Goal: Information Seeking & Learning: Learn about a topic

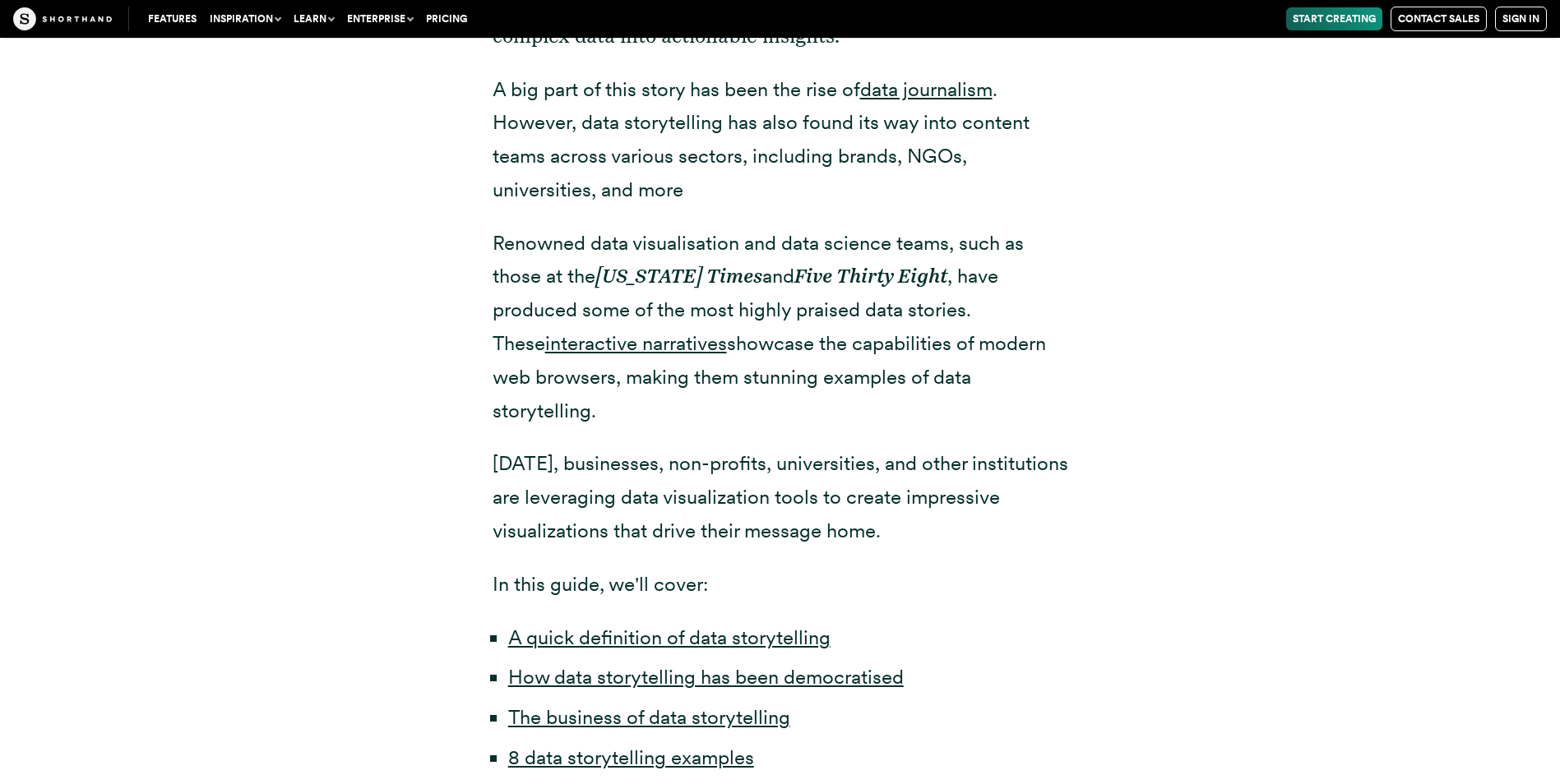
scroll to position [987, 0]
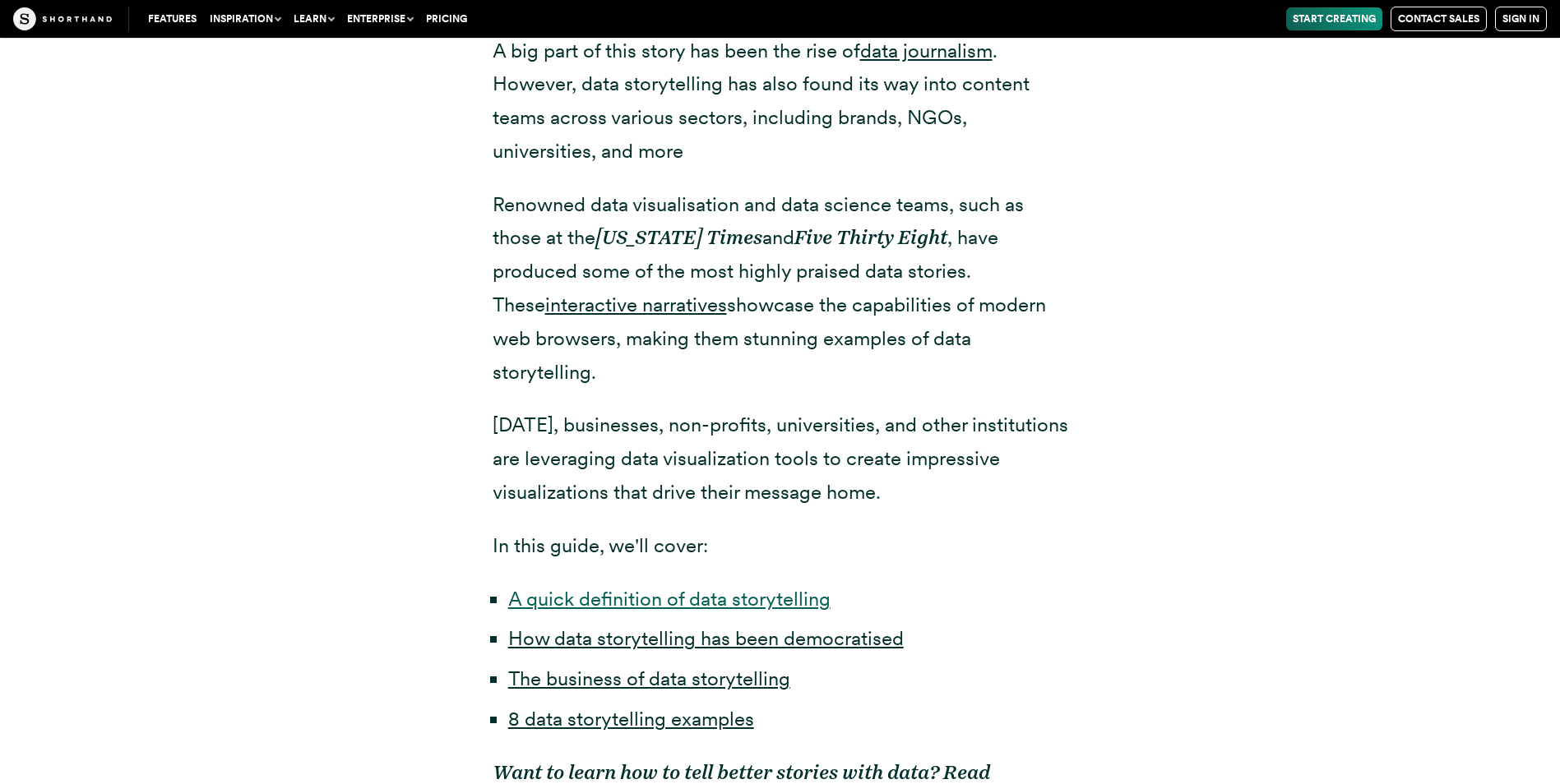
click at [717, 587] on link "A quick definition of data storytelling" at bounding box center [669, 599] width 323 height 24
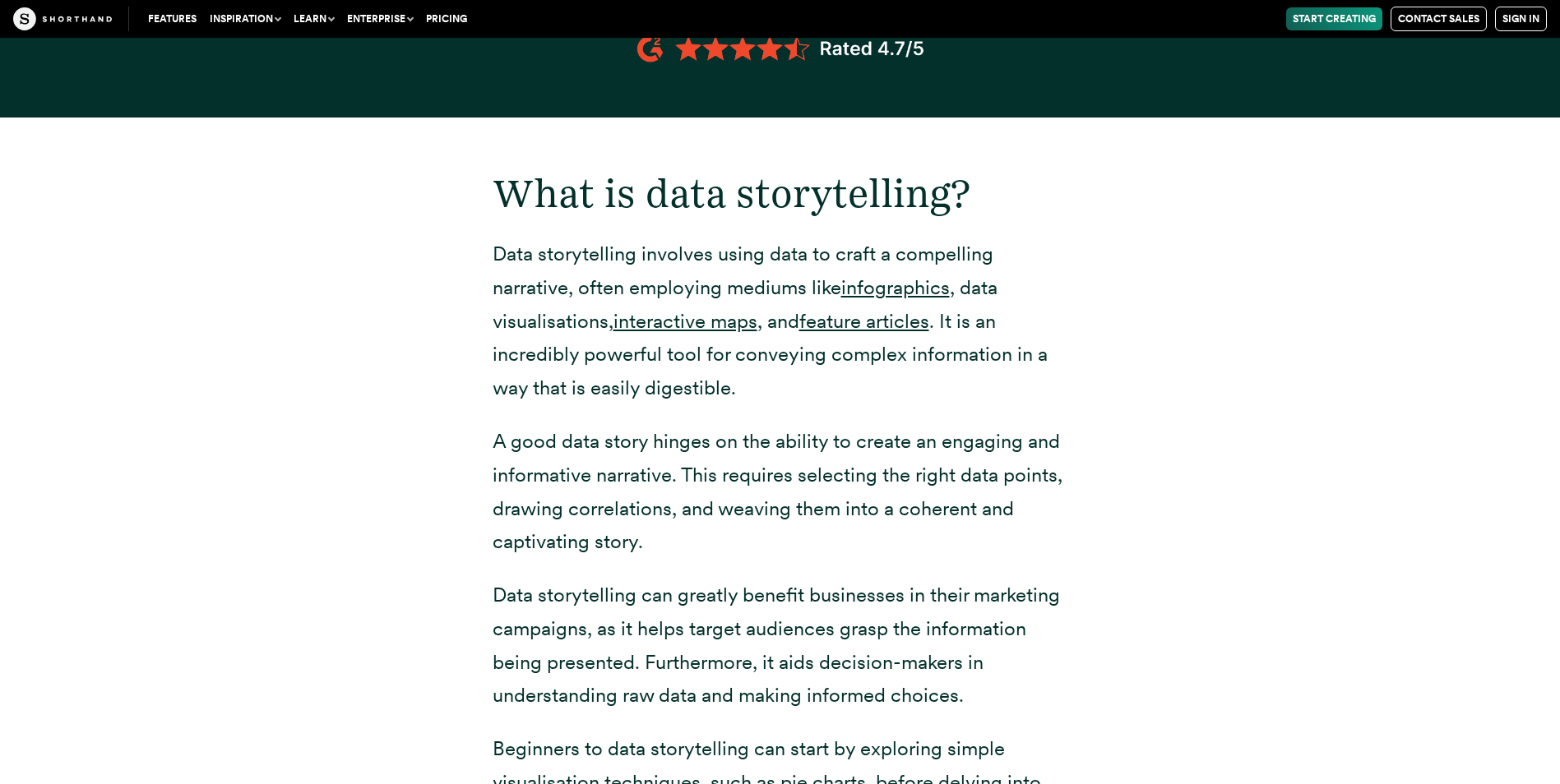
scroll to position [2204, 0]
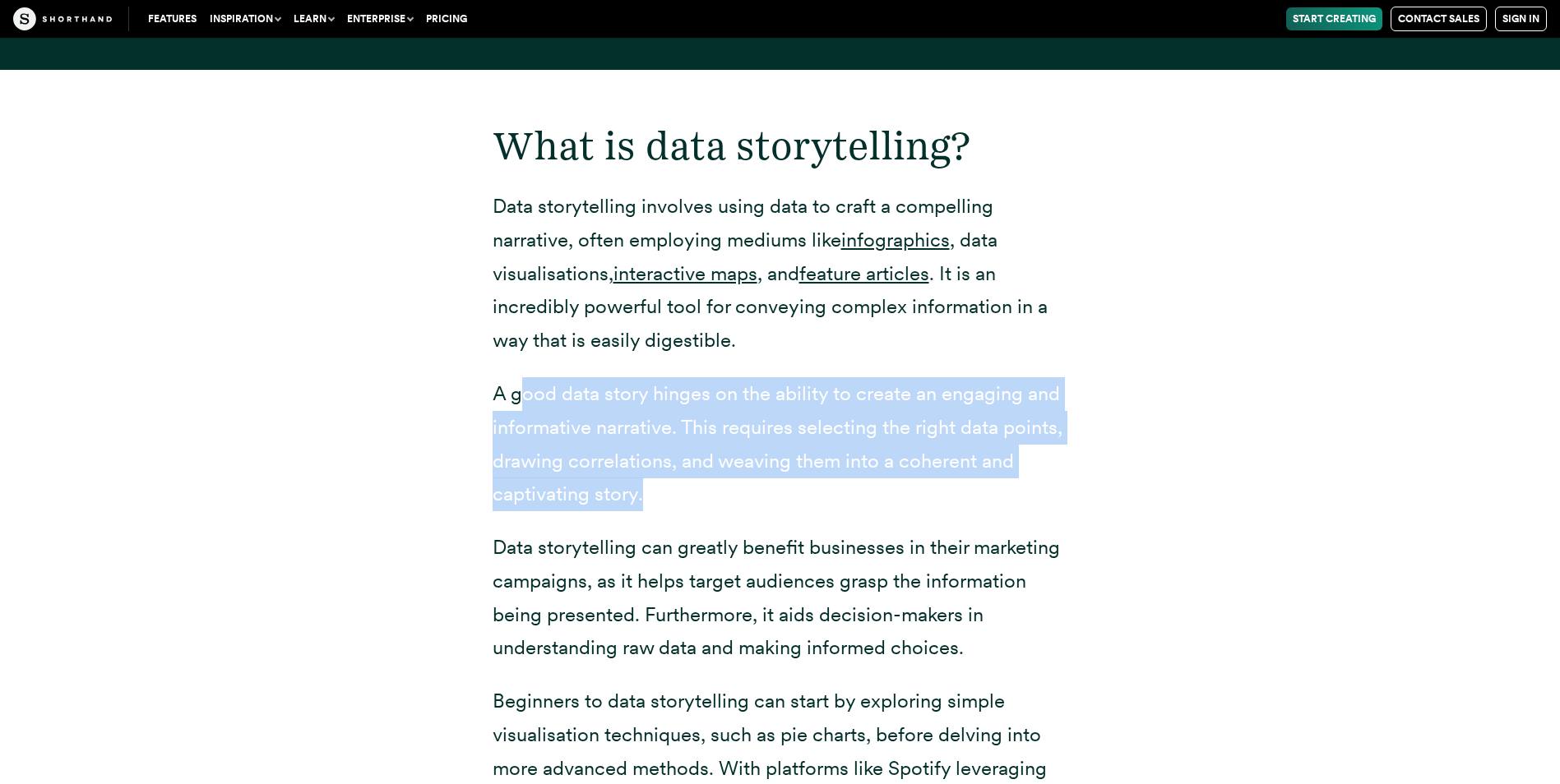
drag, startPoint x: 519, startPoint y: 362, endPoint x: 1044, endPoint y: 460, distance: 534.1
click at [1047, 458] on p "A good data story hinges on the ability to create an engaging and informative n…" at bounding box center [780, 444] width 576 height 134
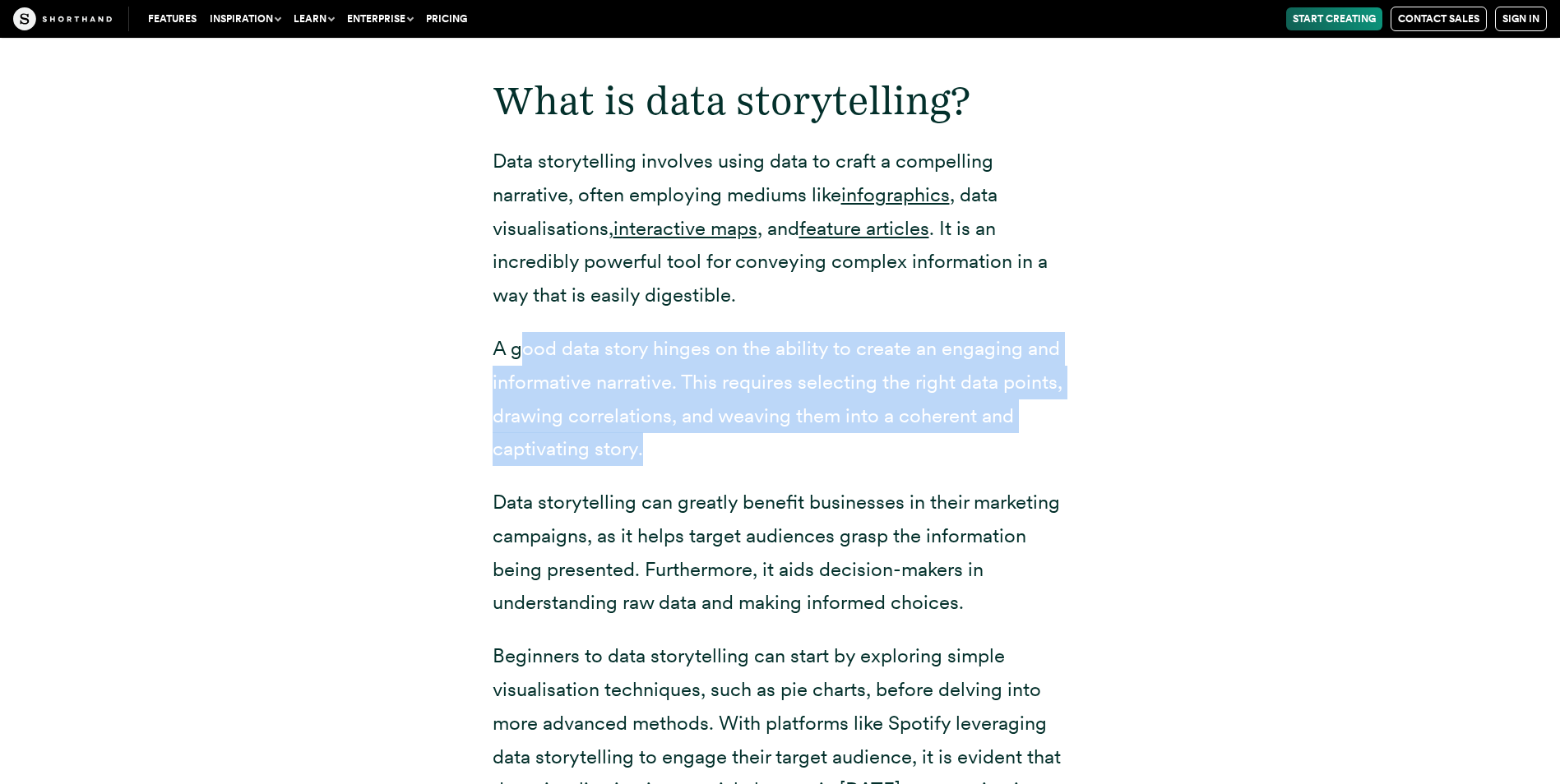
scroll to position [2286, 0]
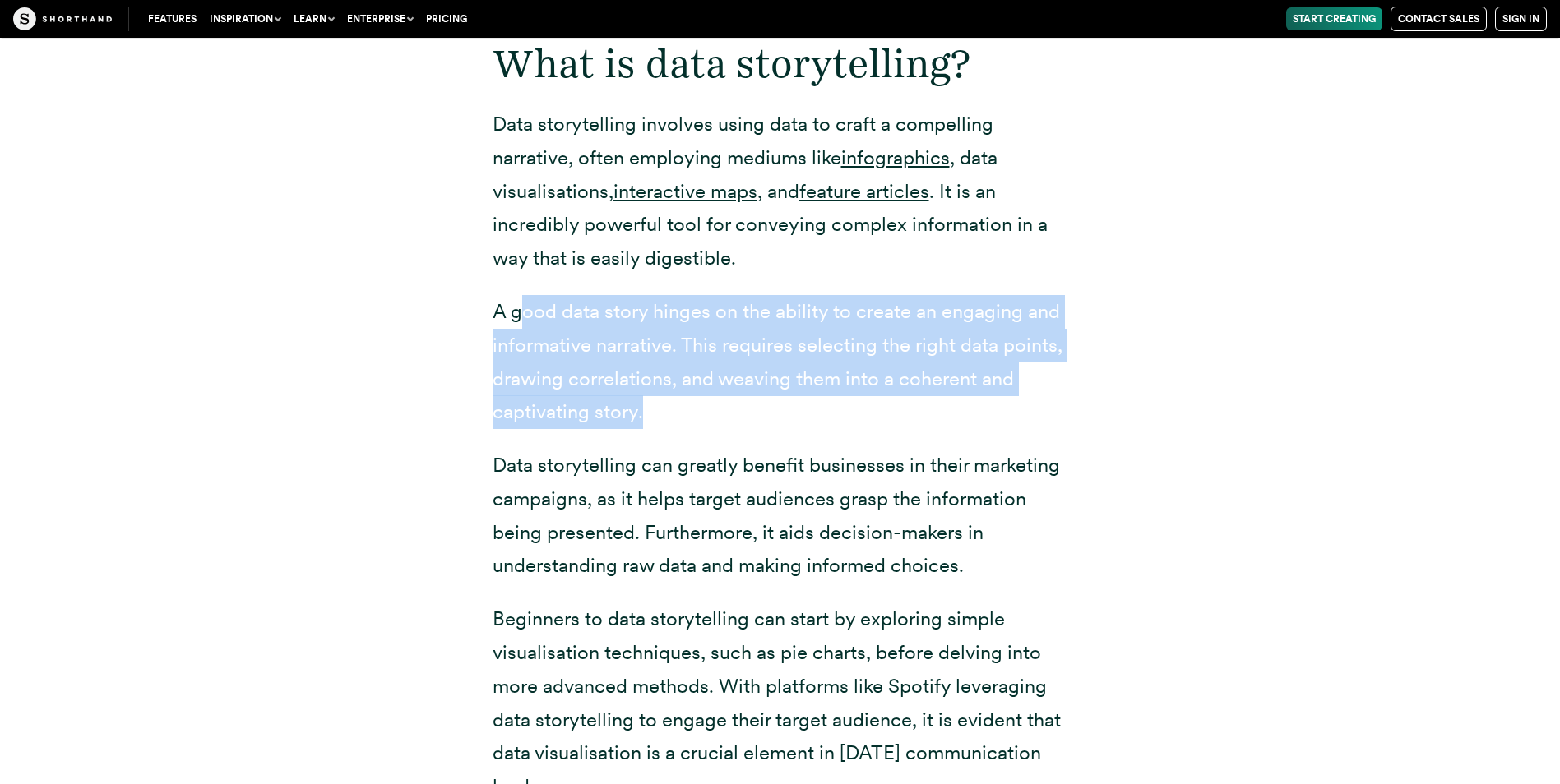
click at [645, 385] on p "A good data story hinges on the ability to create an engaging and informative n…" at bounding box center [780, 362] width 576 height 134
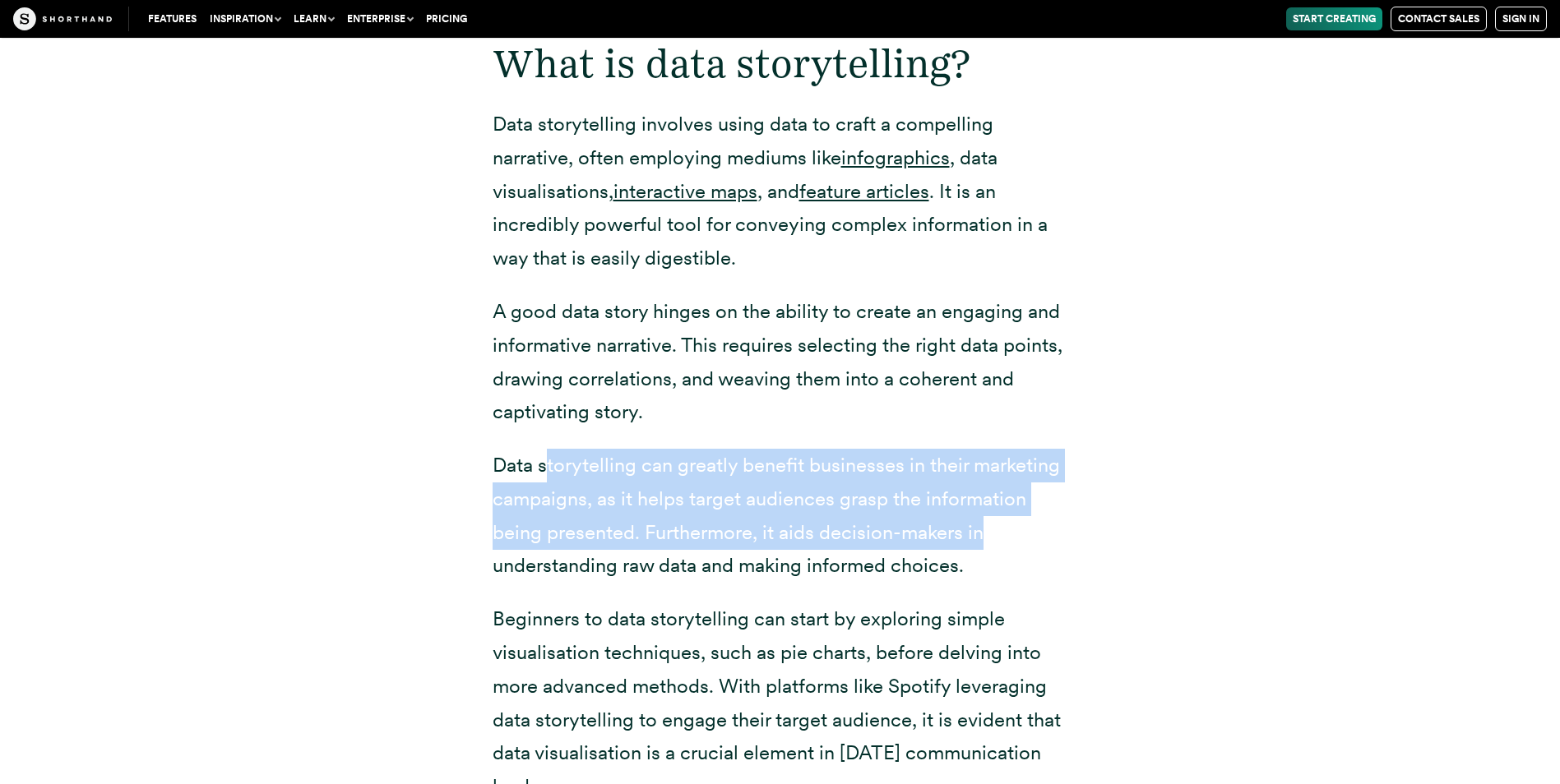
drag, startPoint x: 542, startPoint y: 442, endPoint x: 1048, endPoint y: 486, distance: 507.9
click at [1048, 486] on p "Data storytelling can greatly benefit businesses in their marketing campaigns, …" at bounding box center [780, 516] width 576 height 134
click at [636, 472] on p "Data storytelling can greatly benefit businesses in their marketing campaigns, …" at bounding box center [780, 516] width 576 height 134
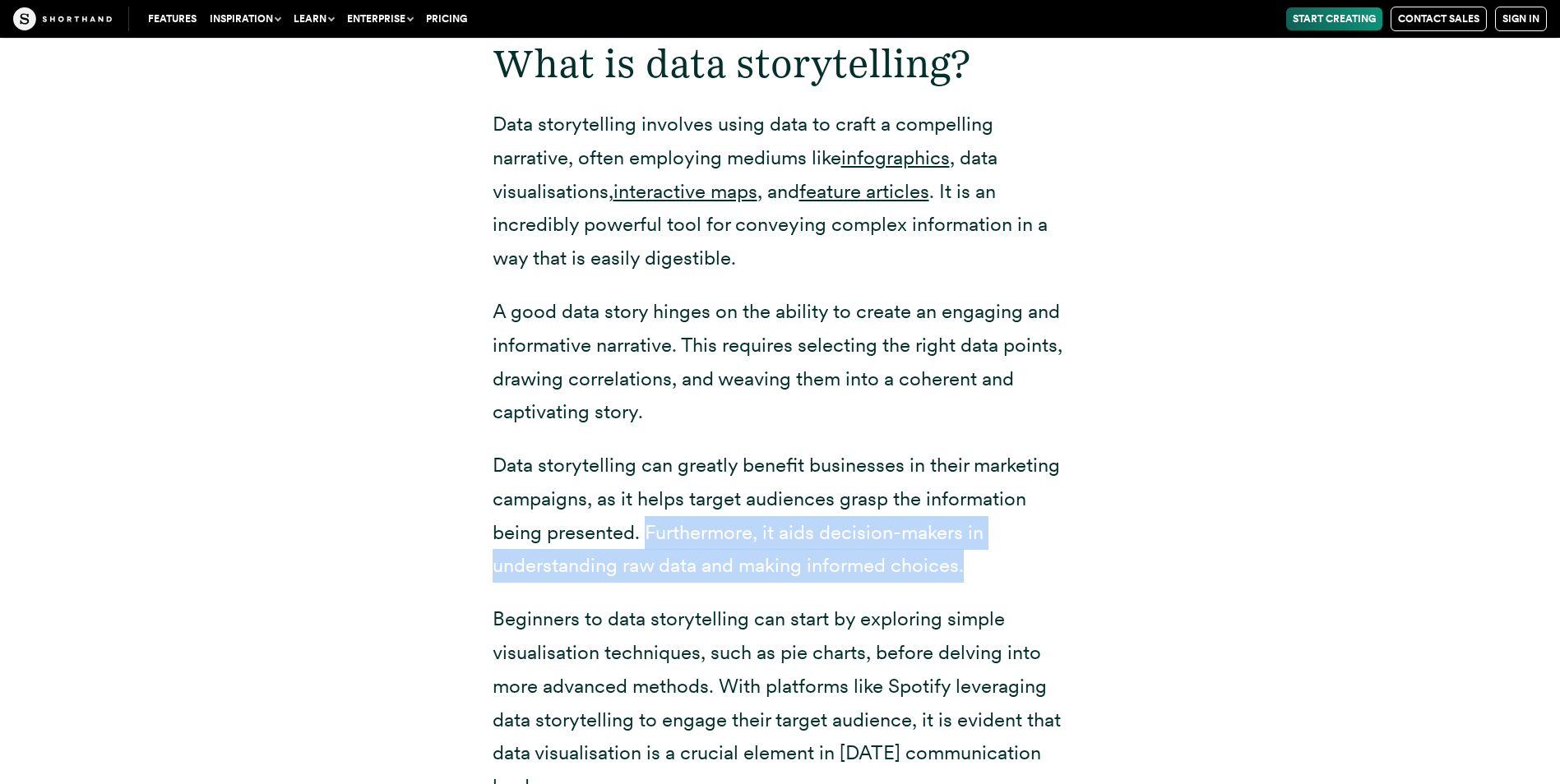
drag, startPoint x: 643, startPoint y: 499, endPoint x: 1061, endPoint y: 524, distance: 418.7
click at [1061, 524] on p "Data storytelling can greatly benefit businesses in their marketing campaigns, …" at bounding box center [780, 516] width 576 height 134
click at [664, 534] on p "Data storytelling can greatly benefit businesses in their marketing campaigns, …" at bounding box center [780, 516] width 576 height 134
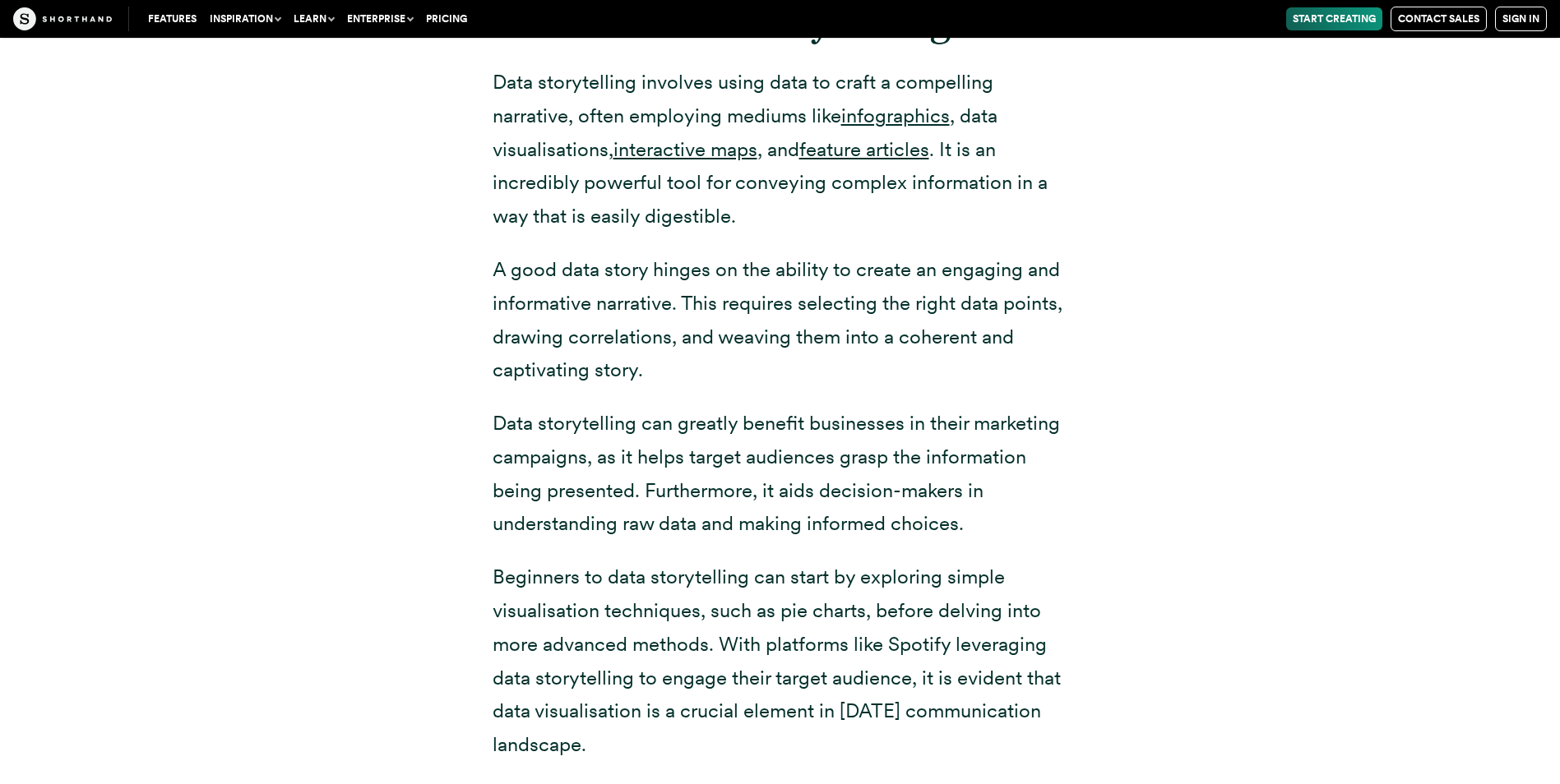
scroll to position [2368, 0]
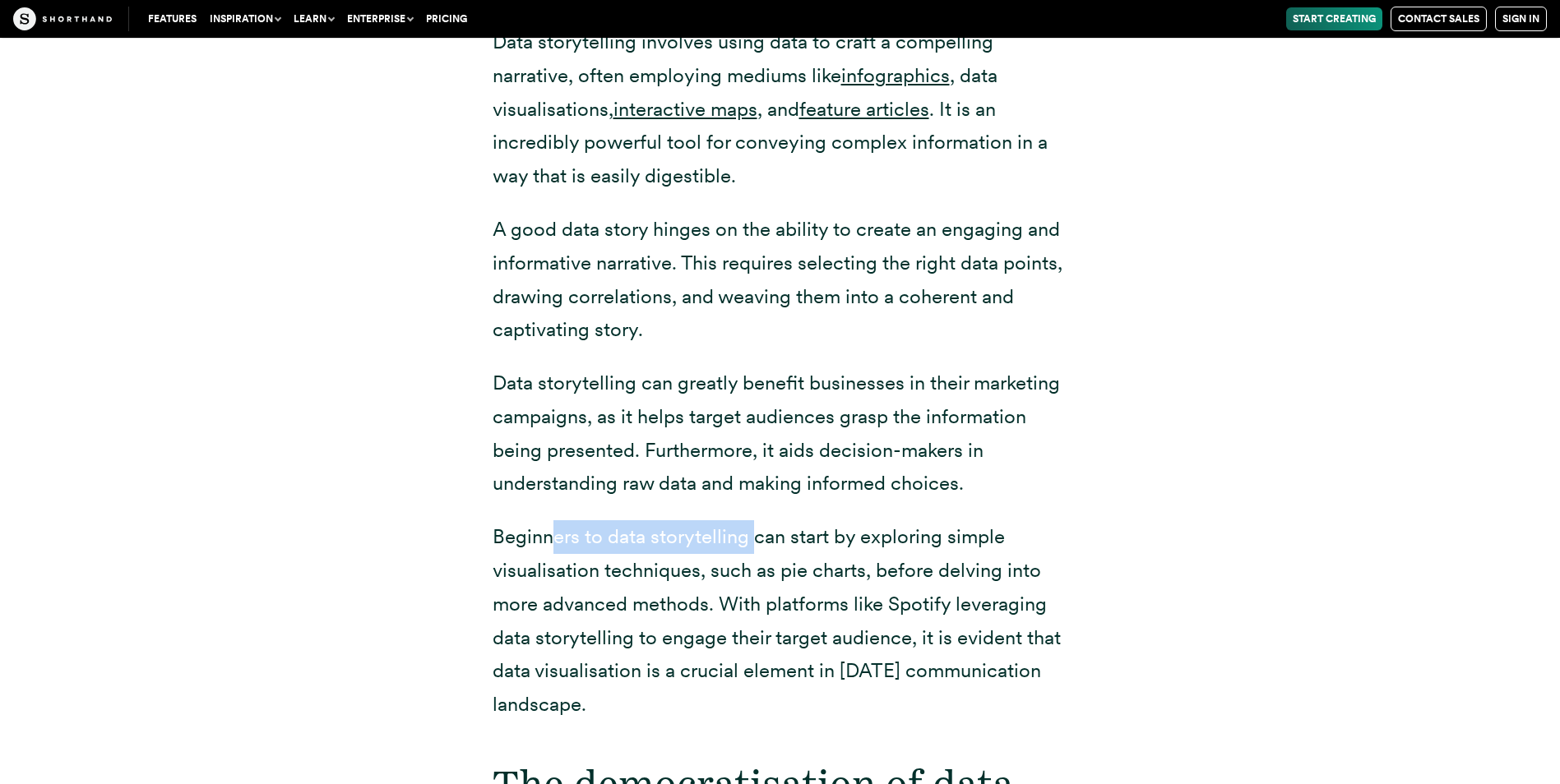
drag, startPoint x: 549, startPoint y: 519, endPoint x: 750, endPoint y: 516, distance: 201.0
click at [750, 521] on p "Beginners to data storytelling can start by exploring simple visualisation tech…" at bounding box center [780, 621] width 576 height 202
drag, startPoint x: 750, startPoint y: 516, endPoint x: 619, endPoint y: 531, distance: 131.9
click at [619, 531] on p "Beginners to data storytelling can start by exploring simple visualisation tech…" at bounding box center [780, 621] width 576 height 202
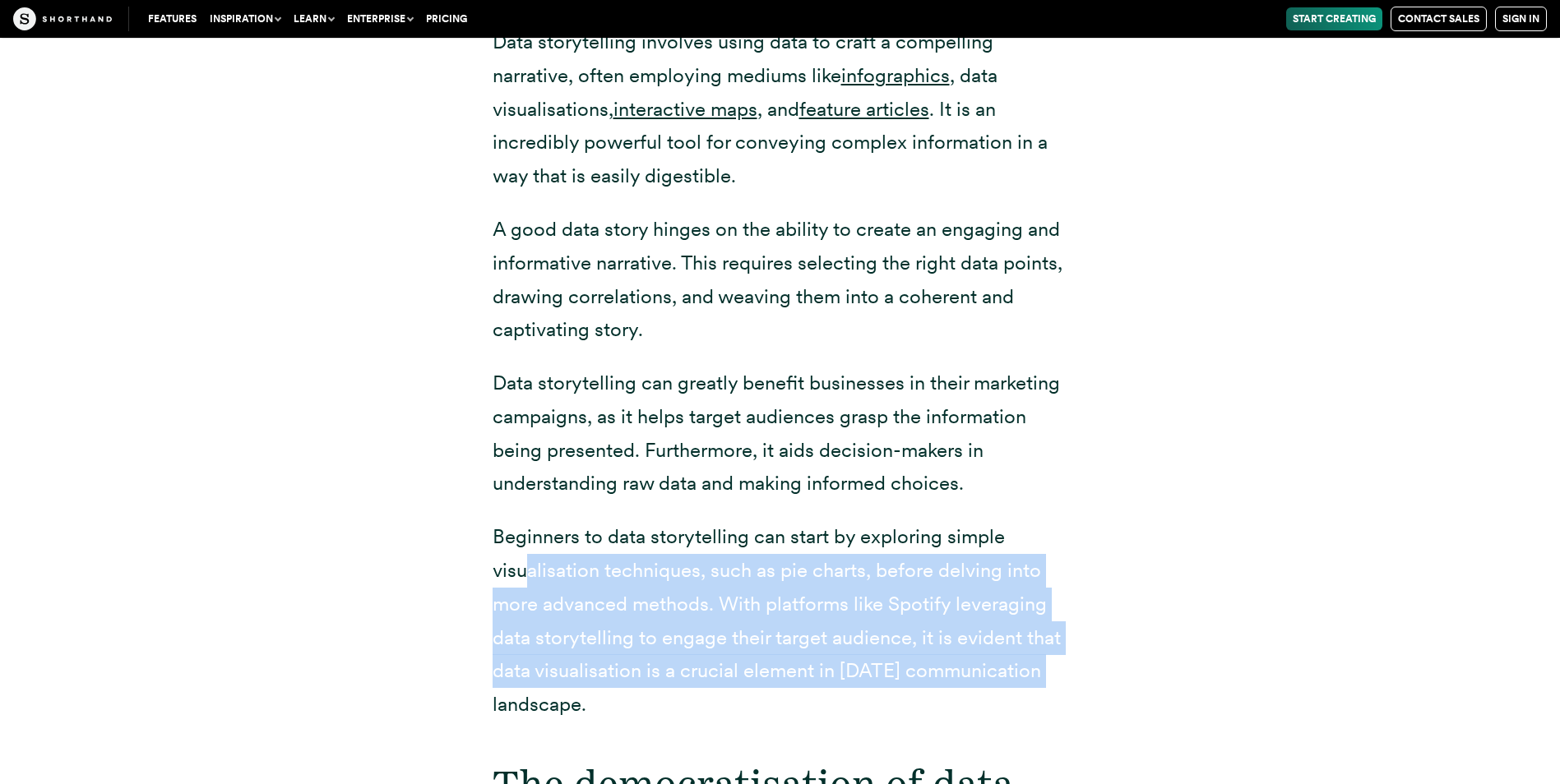
drag, startPoint x: 523, startPoint y: 541, endPoint x: 1122, endPoint y: 628, distance: 605.3
click at [1127, 627] on div "What is data storytelling? Data storytelling involves using data to craft a com…" at bounding box center [780, 323] width 1283 height 836
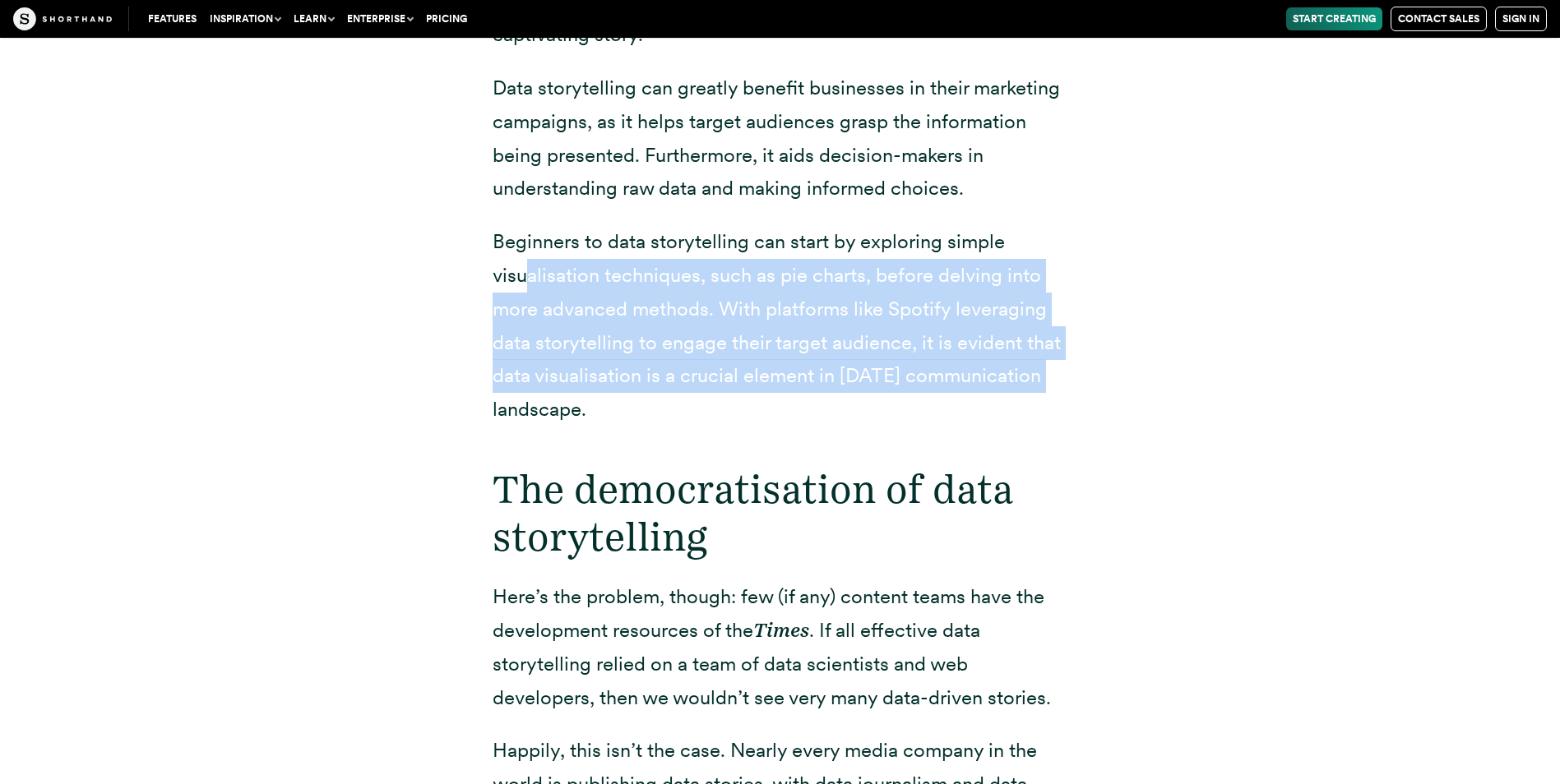
scroll to position [2697, 0]
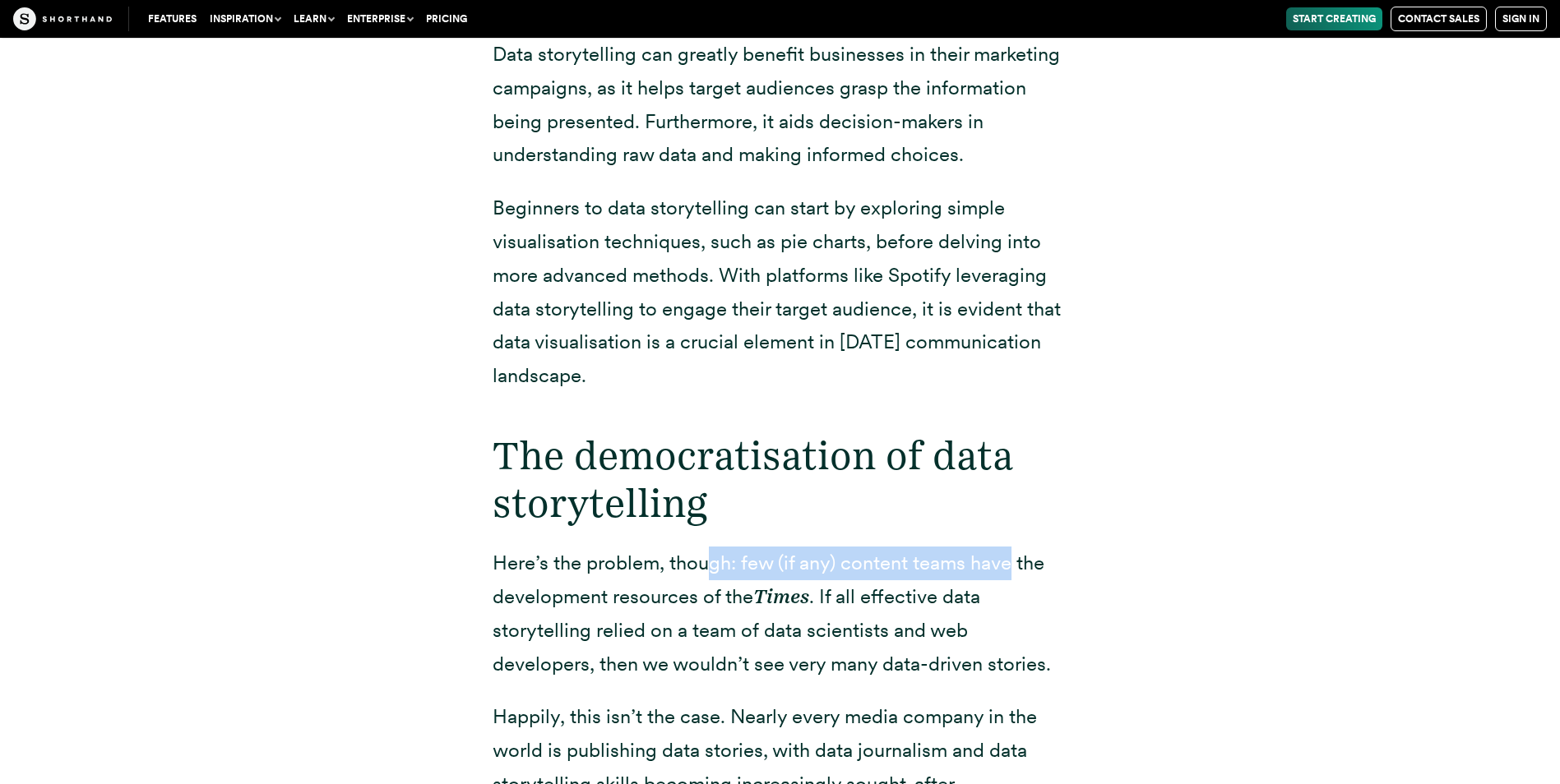
drag, startPoint x: 706, startPoint y: 522, endPoint x: 1009, endPoint y: 532, distance: 303.2
click at [1009, 547] on p "Here’s the problem, though: few (if any) content teams have the development res…" at bounding box center [780, 614] width 576 height 134
click at [575, 568] on p "Here’s the problem, though: few (if any) content teams have the development res…" at bounding box center [780, 614] width 576 height 134
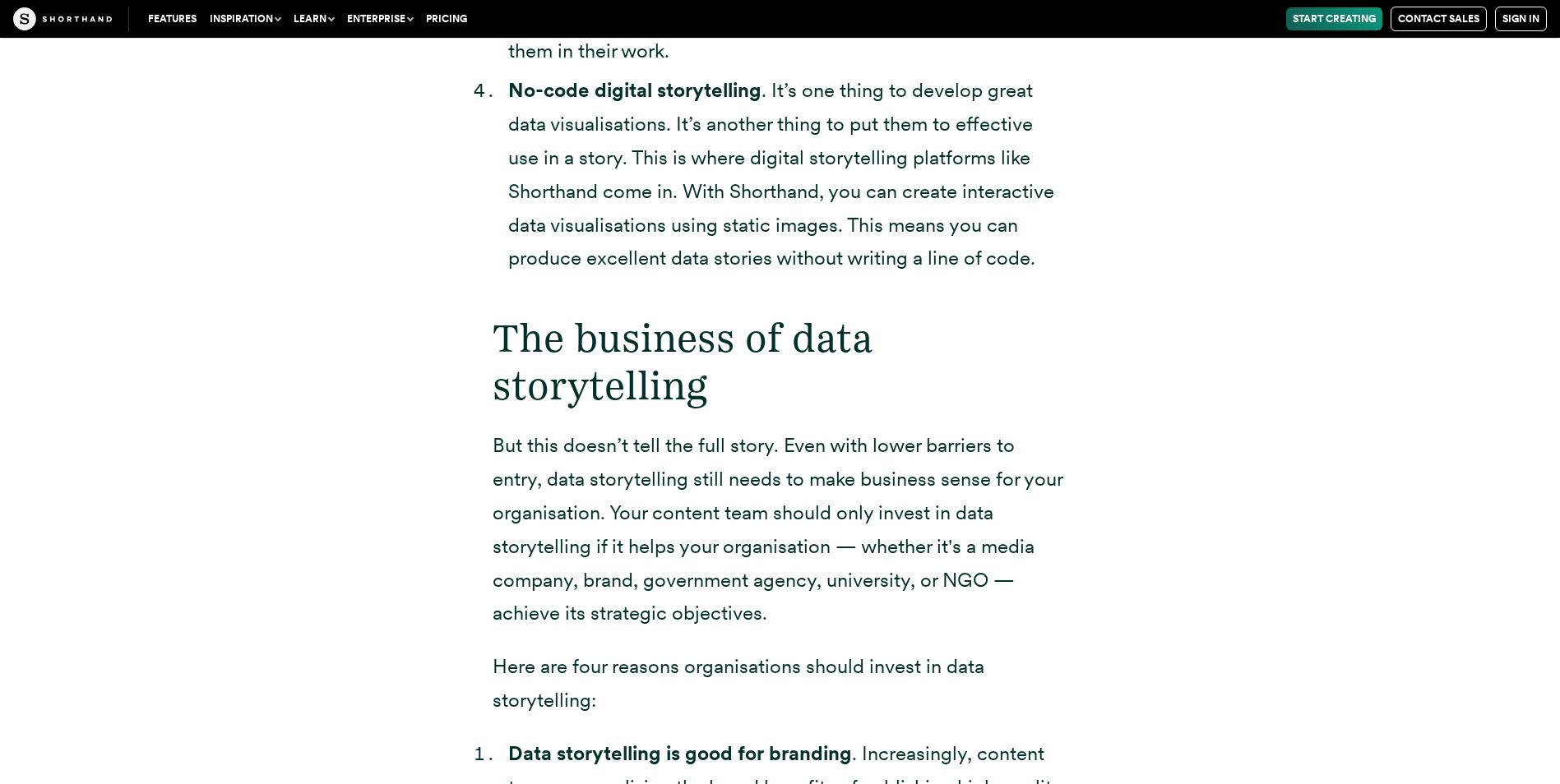
scroll to position [4259, 0]
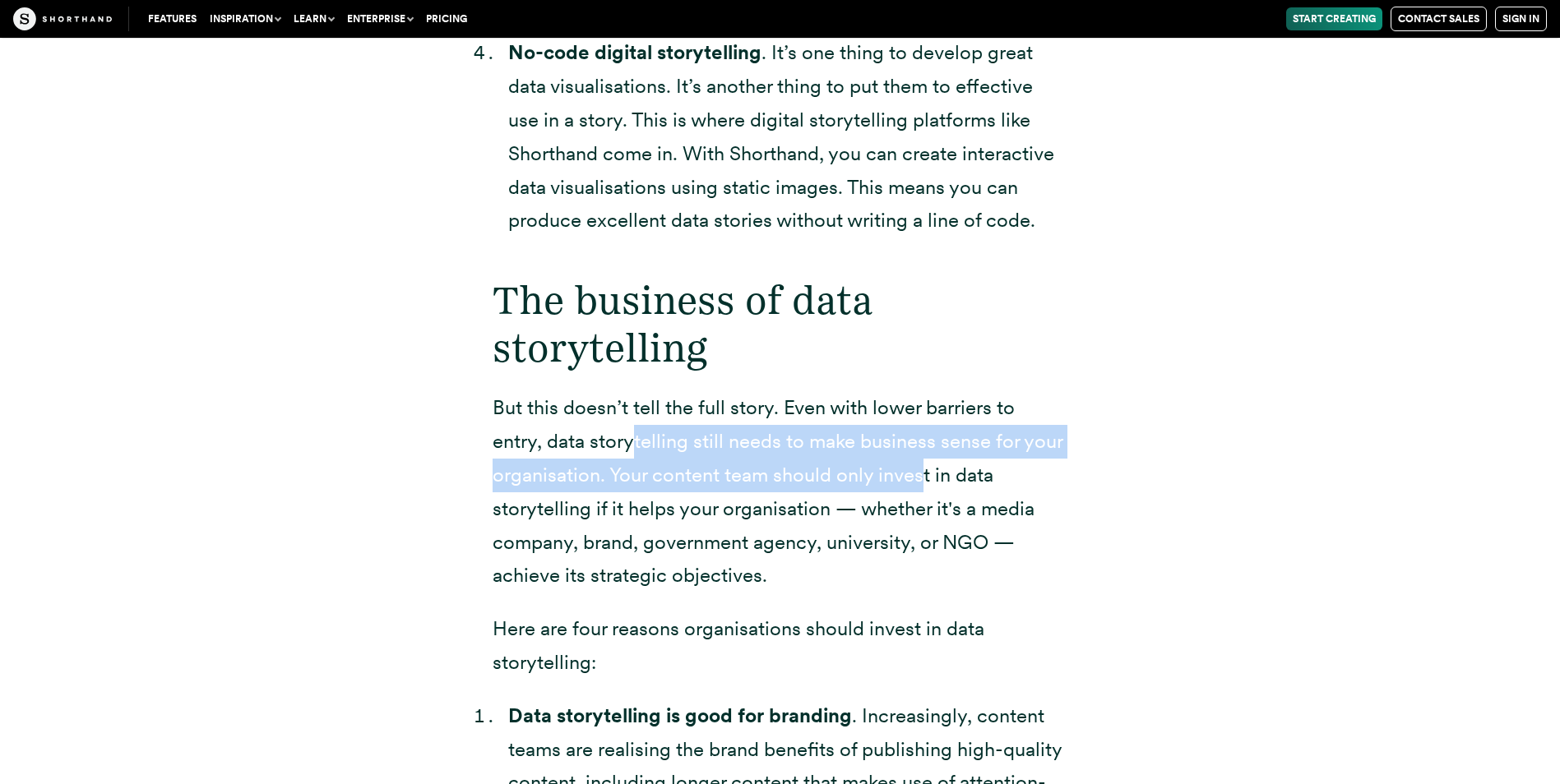
drag, startPoint x: 582, startPoint y: 396, endPoint x: 925, endPoint y: 457, distance: 348.4
click at [925, 457] on p "But this doesn’t tell the full story. Even with lower barriers to entry, data s…" at bounding box center [780, 492] width 576 height 202
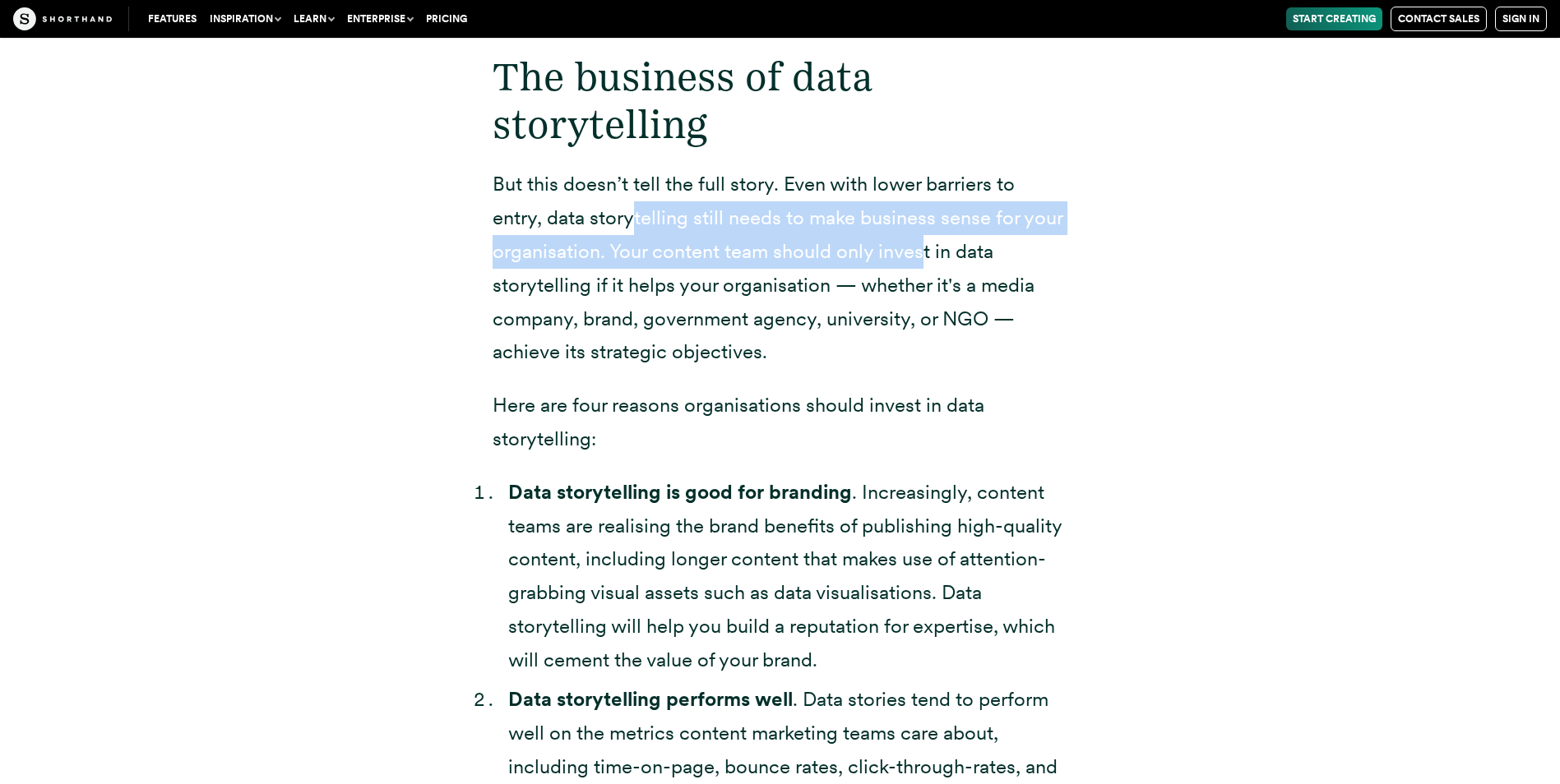
scroll to position [4506, 0]
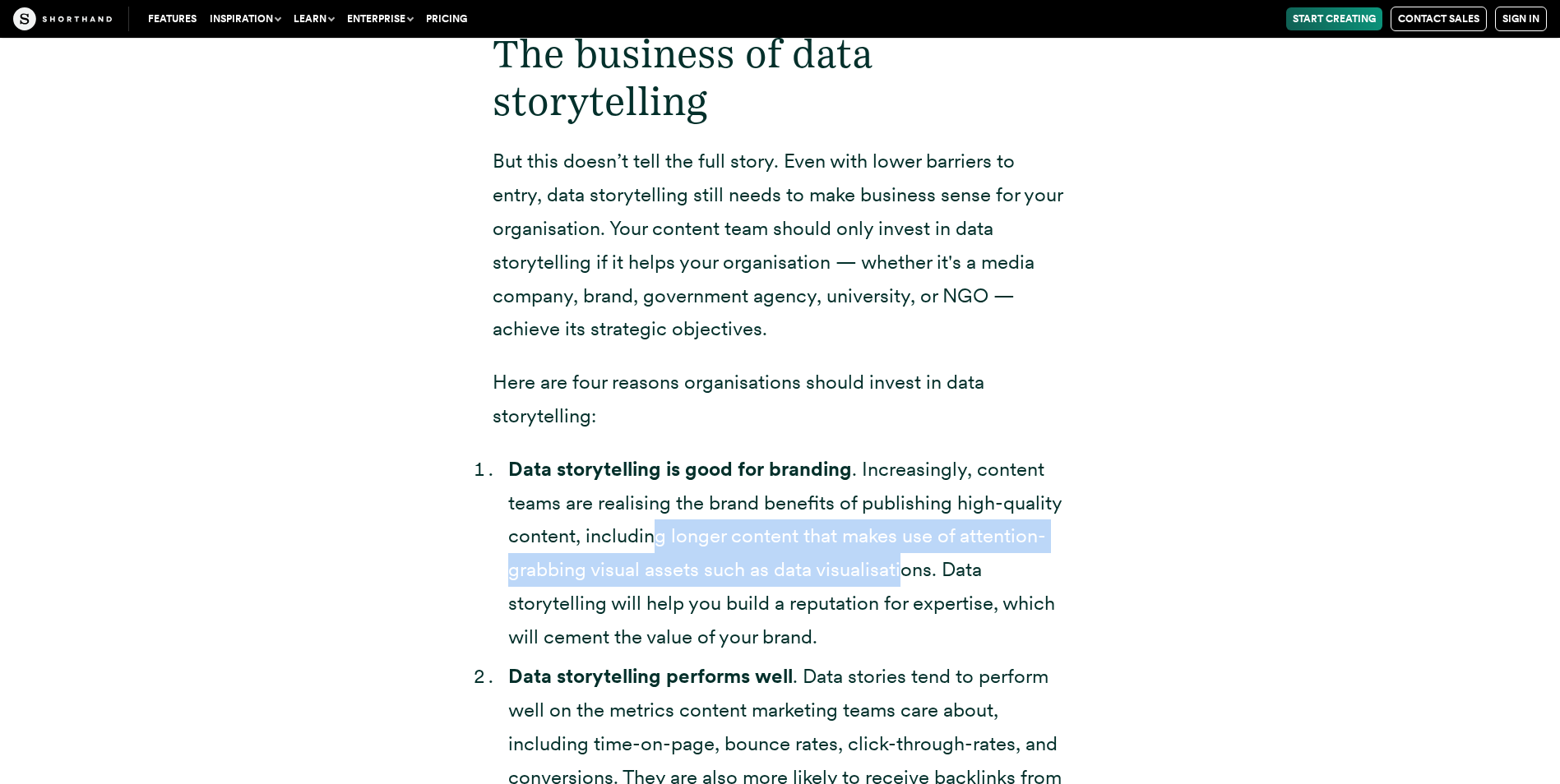
drag, startPoint x: 650, startPoint y: 515, endPoint x: 904, endPoint y: 551, distance: 256.5
click at [904, 551] on li "Data storytelling is good for branding . Increasingly, content teams are realis…" at bounding box center [788, 554] width 560 height 202
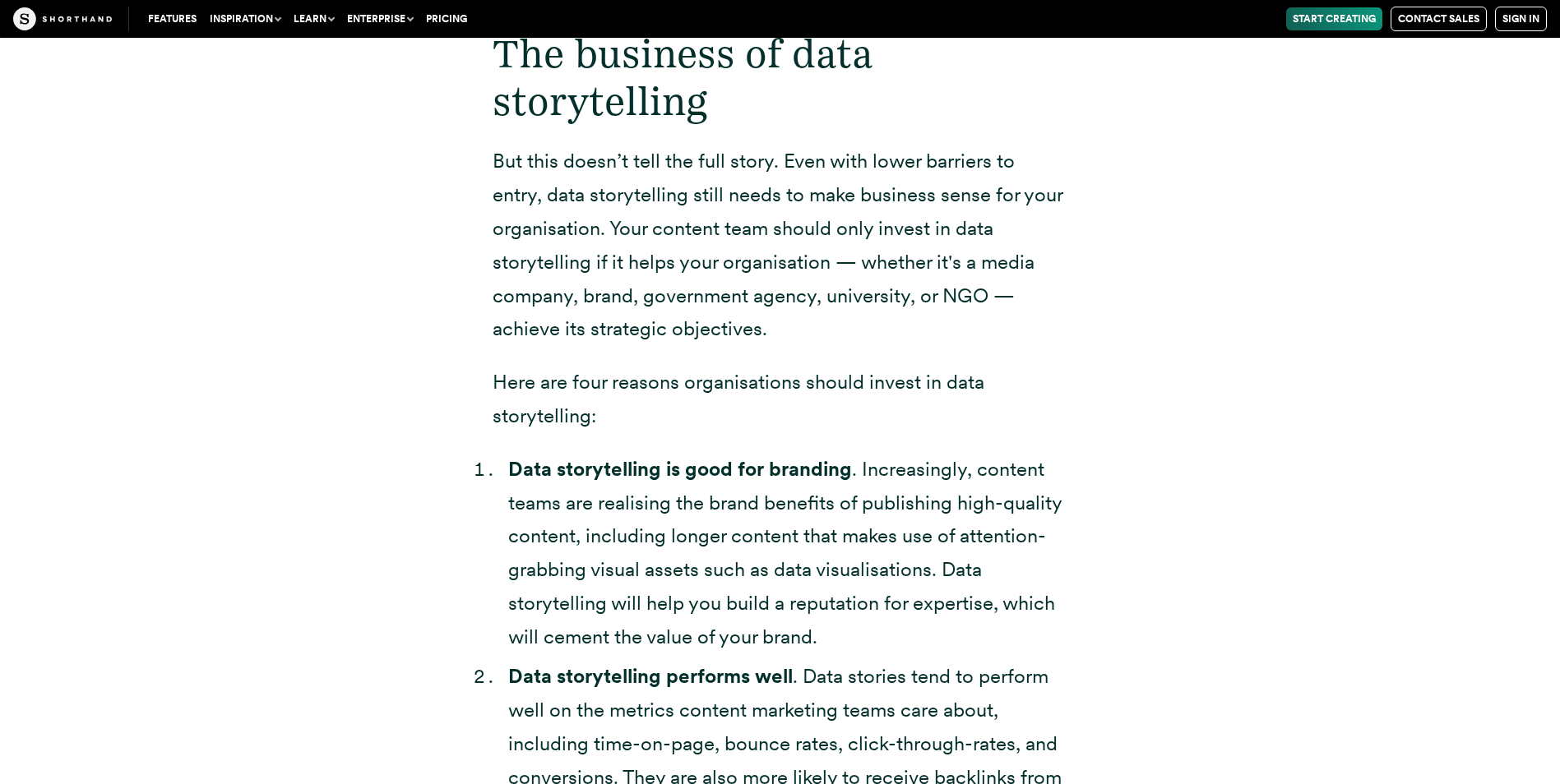
click at [755, 561] on li "Data storytelling is good for branding . Increasingly, content teams are realis…" at bounding box center [788, 554] width 560 height 202
drag, startPoint x: 581, startPoint y: 571, endPoint x: 1010, endPoint y: 607, distance: 430.5
click at [1010, 607] on li "Data storytelling is good for branding . Increasingly, content teams are realis…" at bounding box center [788, 554] width 560 height 202
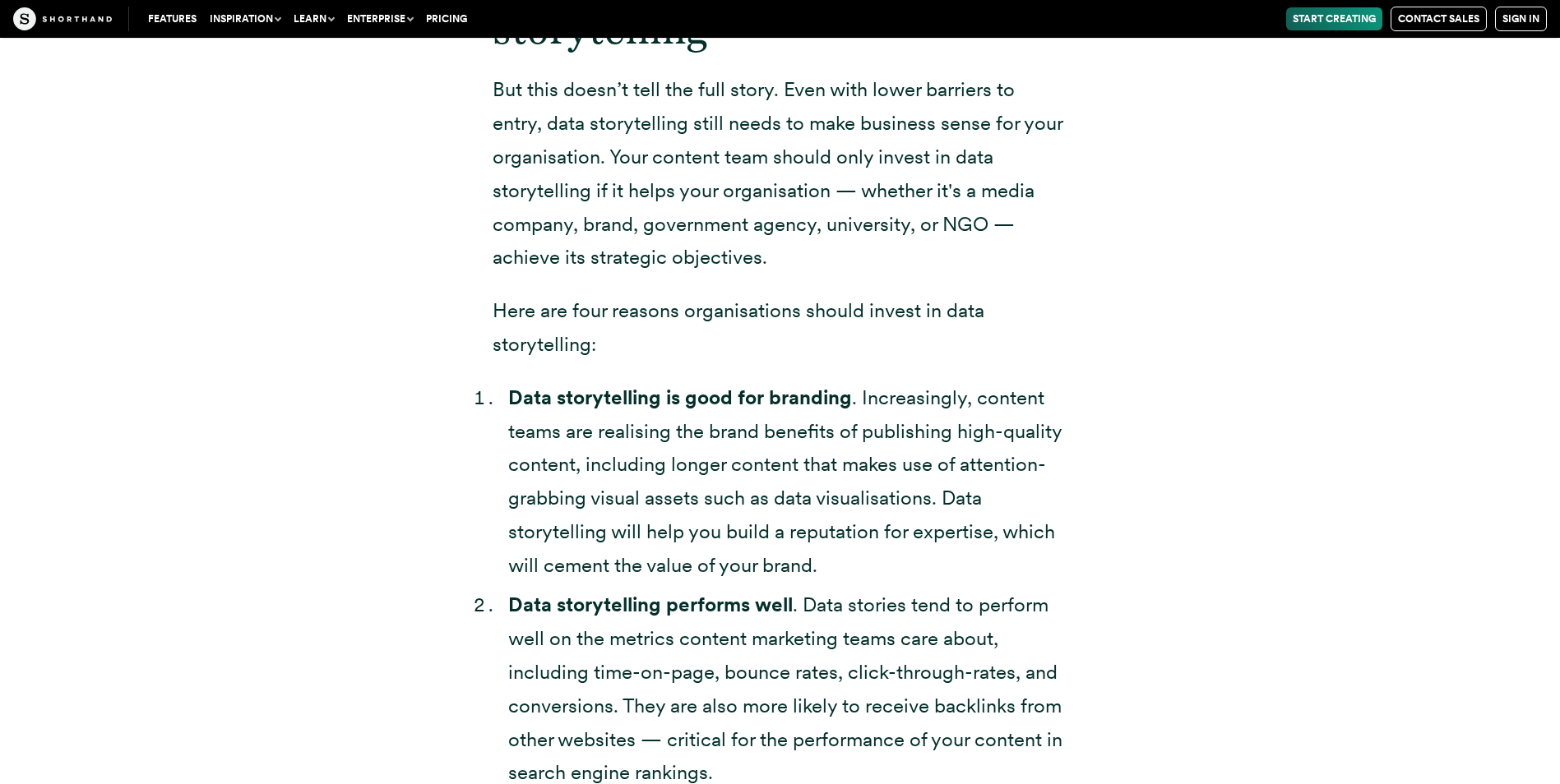
scroll to position [4670, 0]
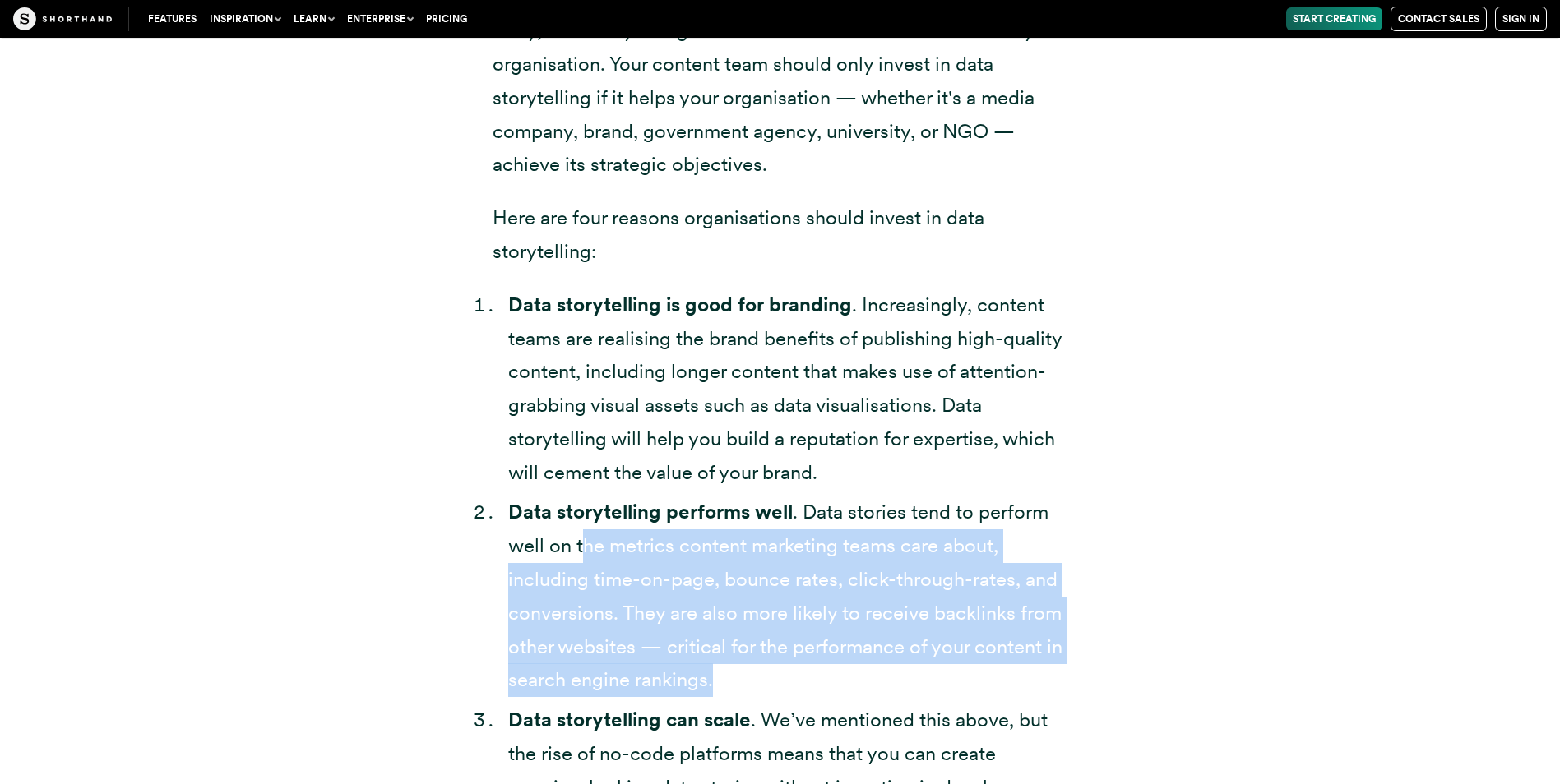
drag, startPoint x: 597, startPoint y: 515, endPoint x: 1024, endPoint y: 654, distance: 449.1
click at [1024, 654] on li "Data storytelling performs well . Data stories tend to perform well on the metr…" at bounding box center [788, 597] width 560 height 202
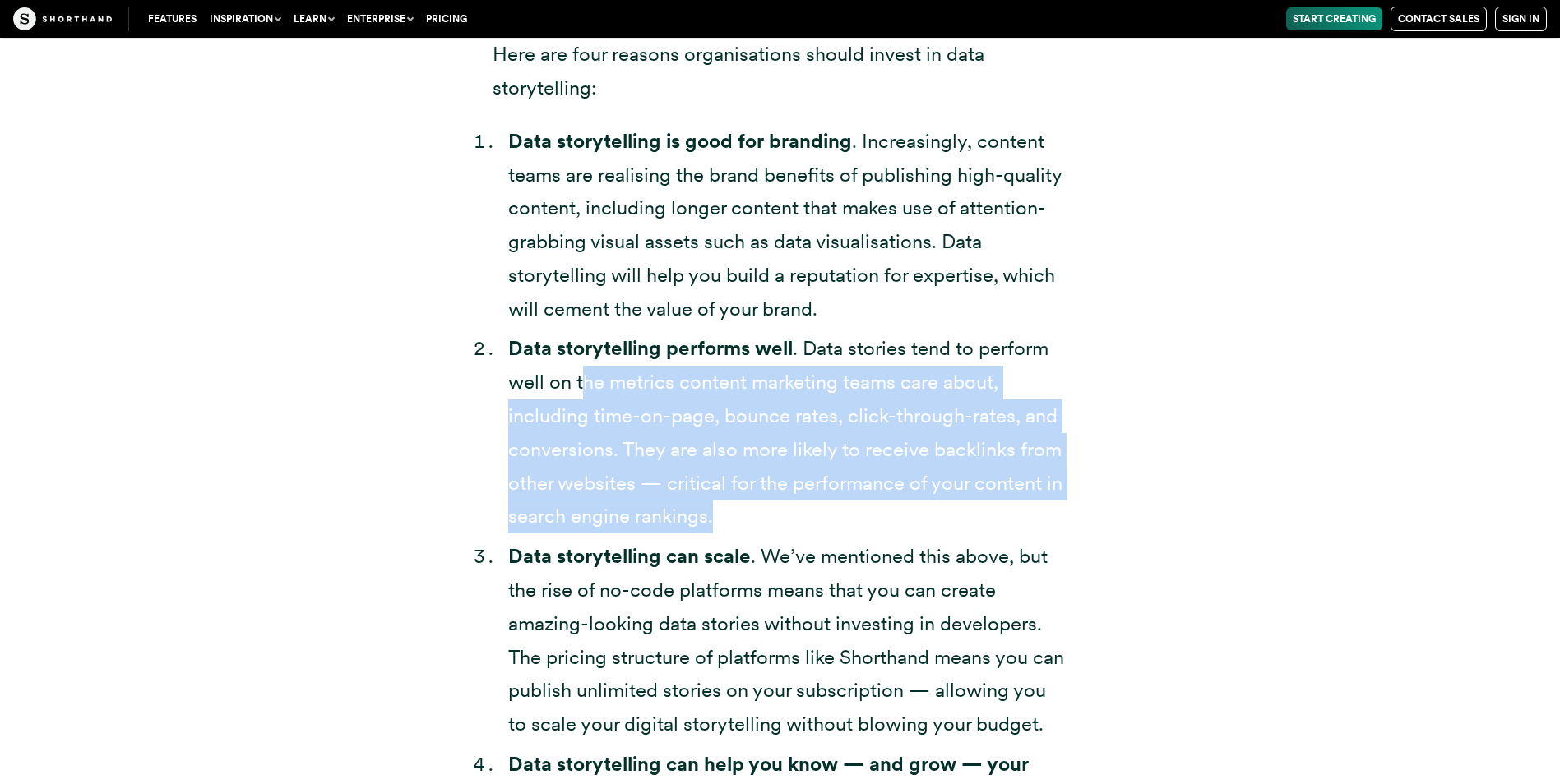
scroll to position [4835, 0]
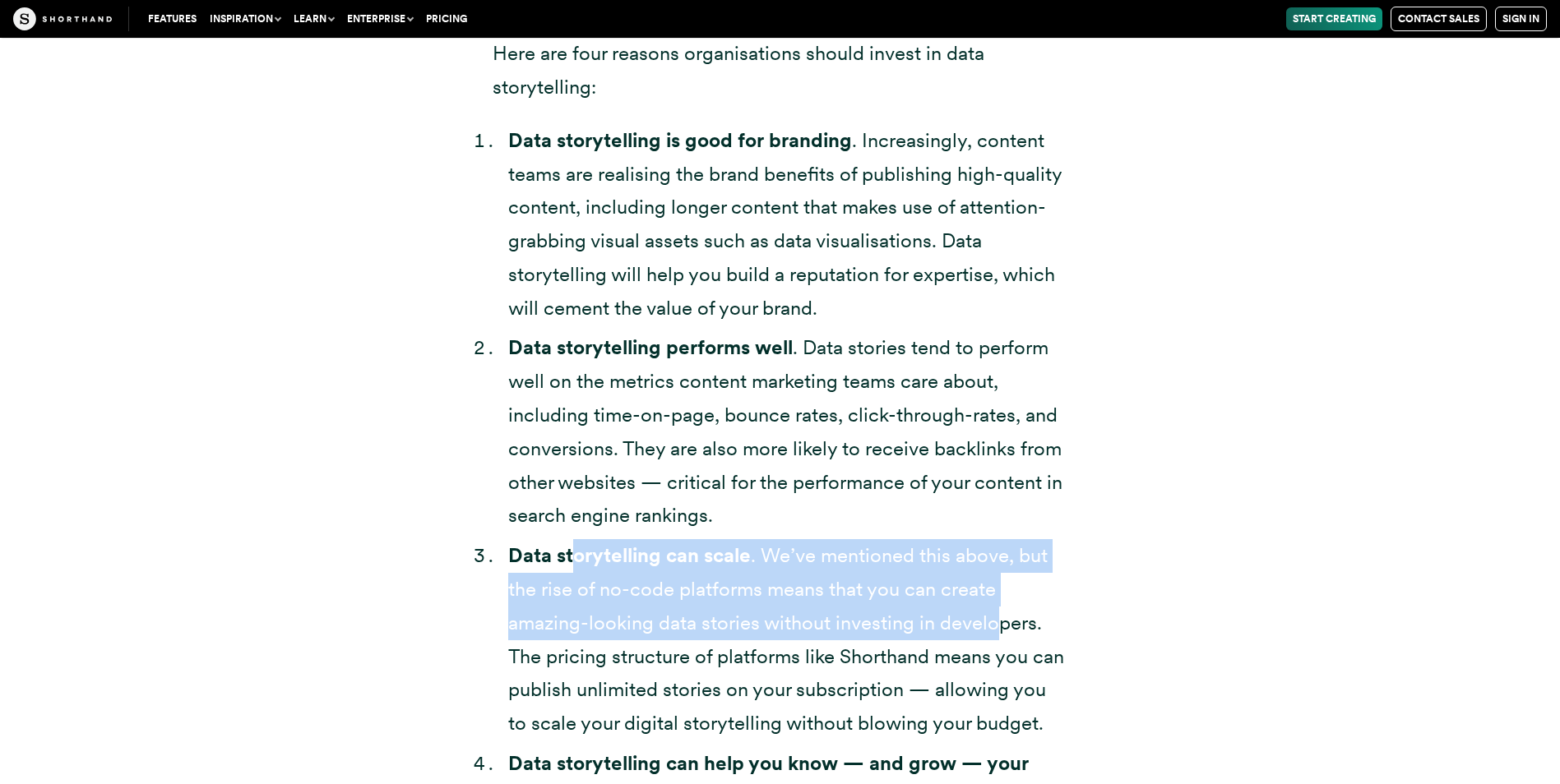
drag, startPoint x: 949, startPoint y: 577, endPoint x: 995, endPoint y: 583, distance: 46.4
click at [995, 583] on li "Data storytelling can scale . We’ve mentioned this above, but the rise of no-co…" at bounding box center [788, 640] width 560 height 202
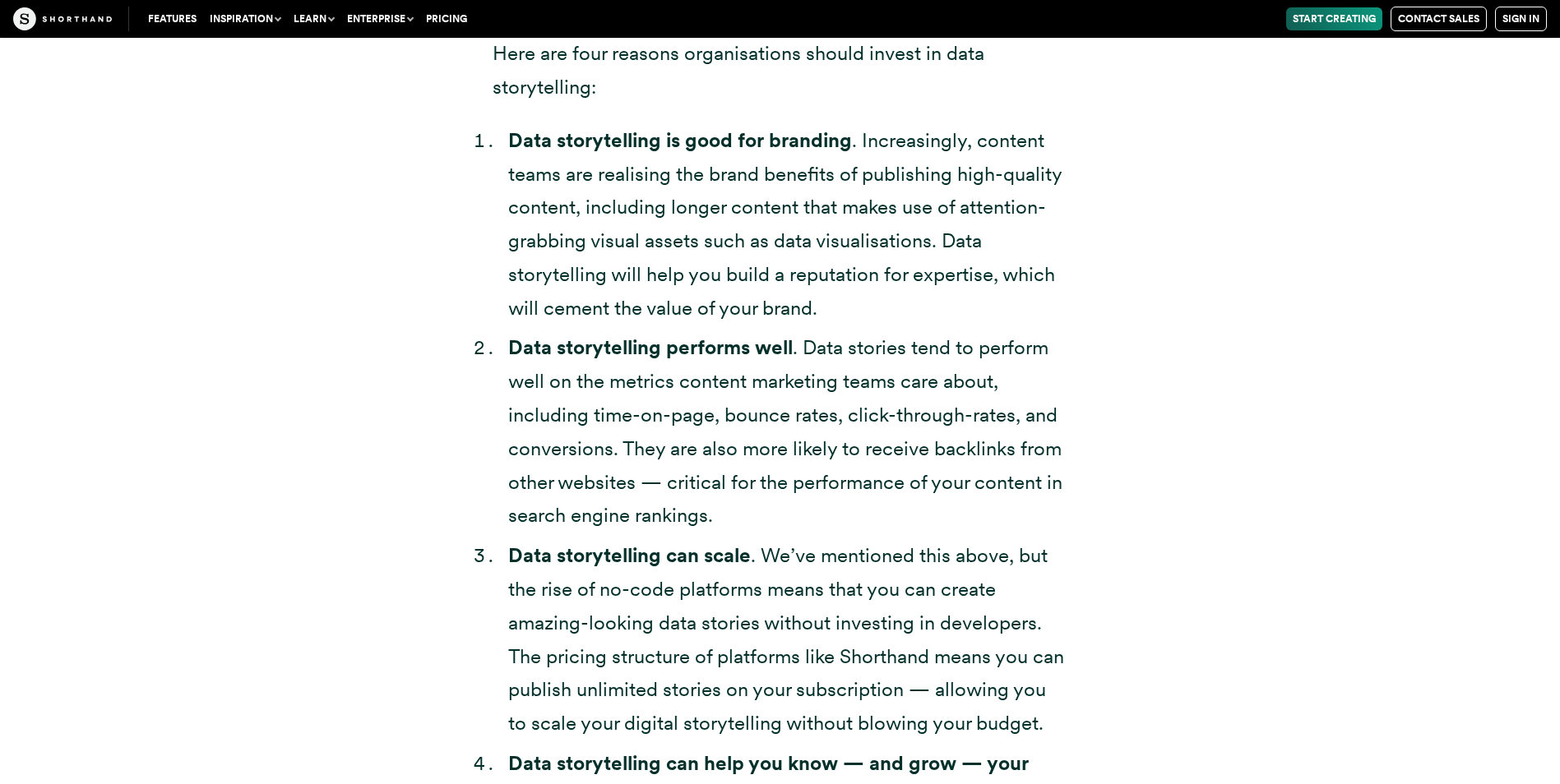
drag, startPoint x: 995, startPoint y: 583, endPoint x: 795, endPoint y: 619, distance: 203.2
click at [798, 618] on li "Data storytelling can scale . We’ve mentioned this above, but the rise of no-co…" at bounding box center [788, 640] width 560 height 202
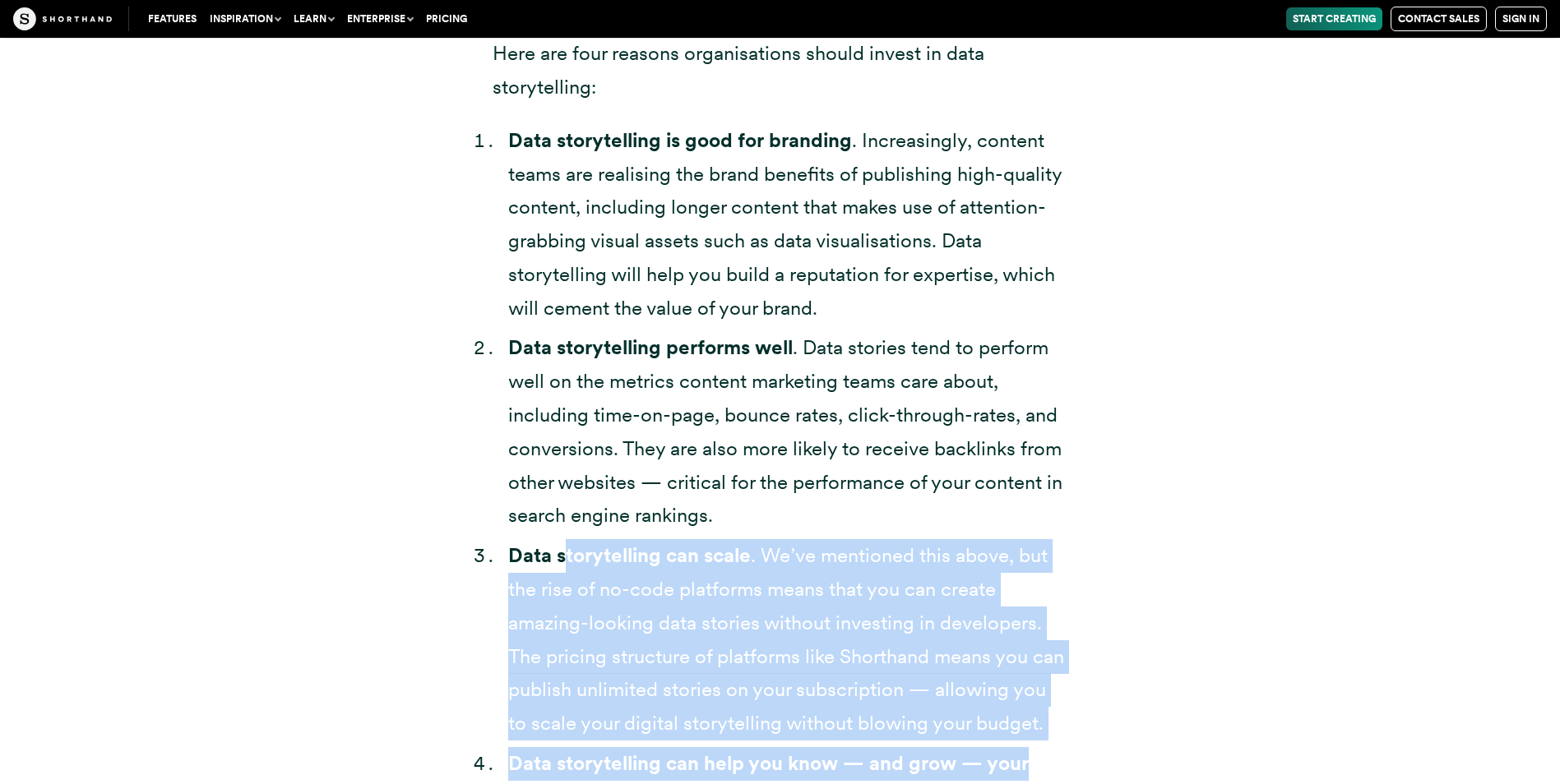
drag, startPoint x: 568, startPoint y: 526, endPoint x: 1099, endPoint y: 710, distance: 562.0
click at [1099, 710] on div "The business of data storytelling But this doesn’t tell the full story. Even wi…" at bounding box center [780, 365] width 641 height 1328
drag, startPoint x: 1099, startPoint y: 710, endPoint x: 857, endPoint y: 640, distance: 251.9
click at [857, 640] on li "Data storytelling can scale . We’ve mentioned this above, but the rise of no-co…" at bounding box center [788, 640] width 560 height 202
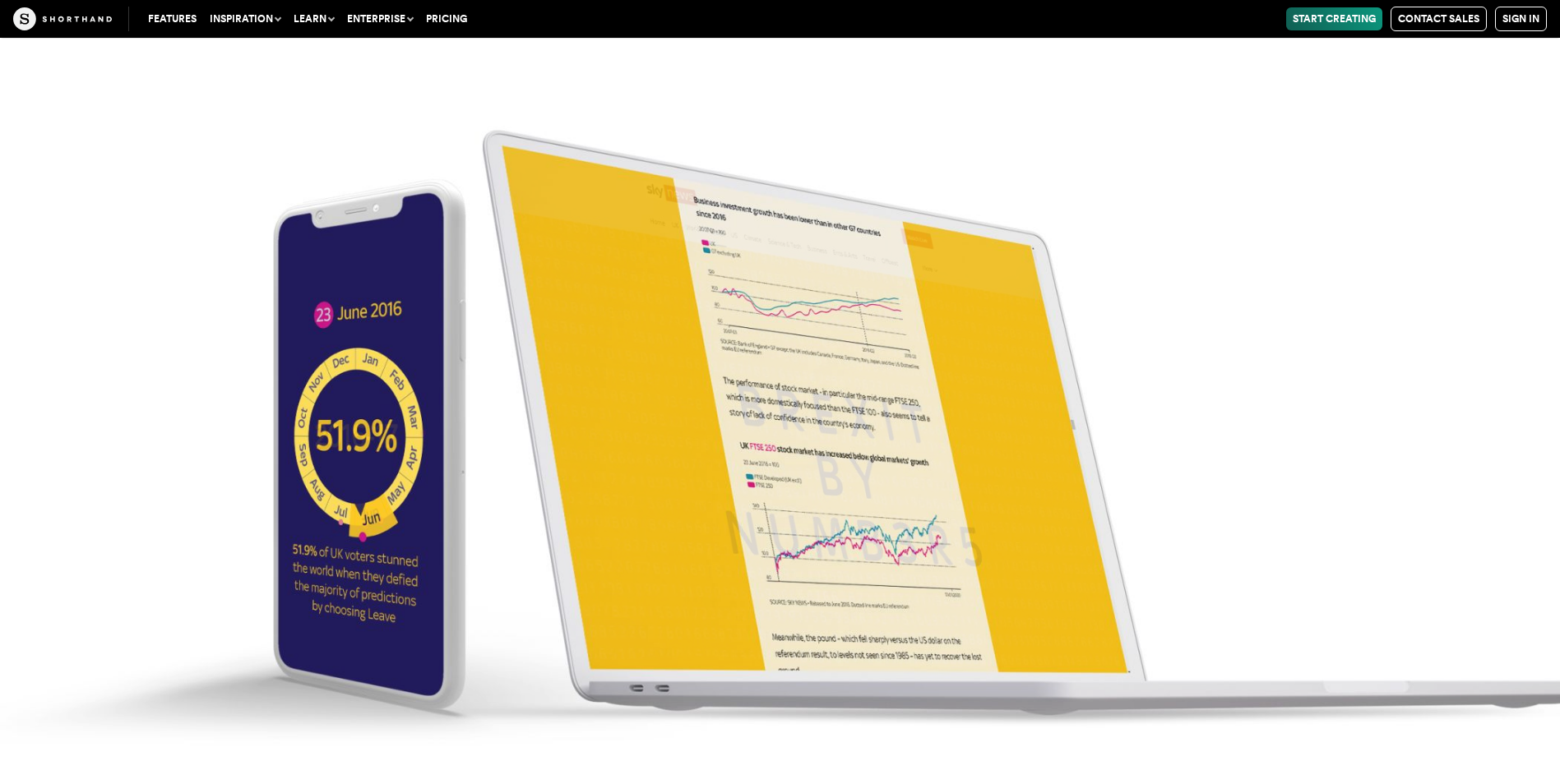
scroll to position [7220, 0]
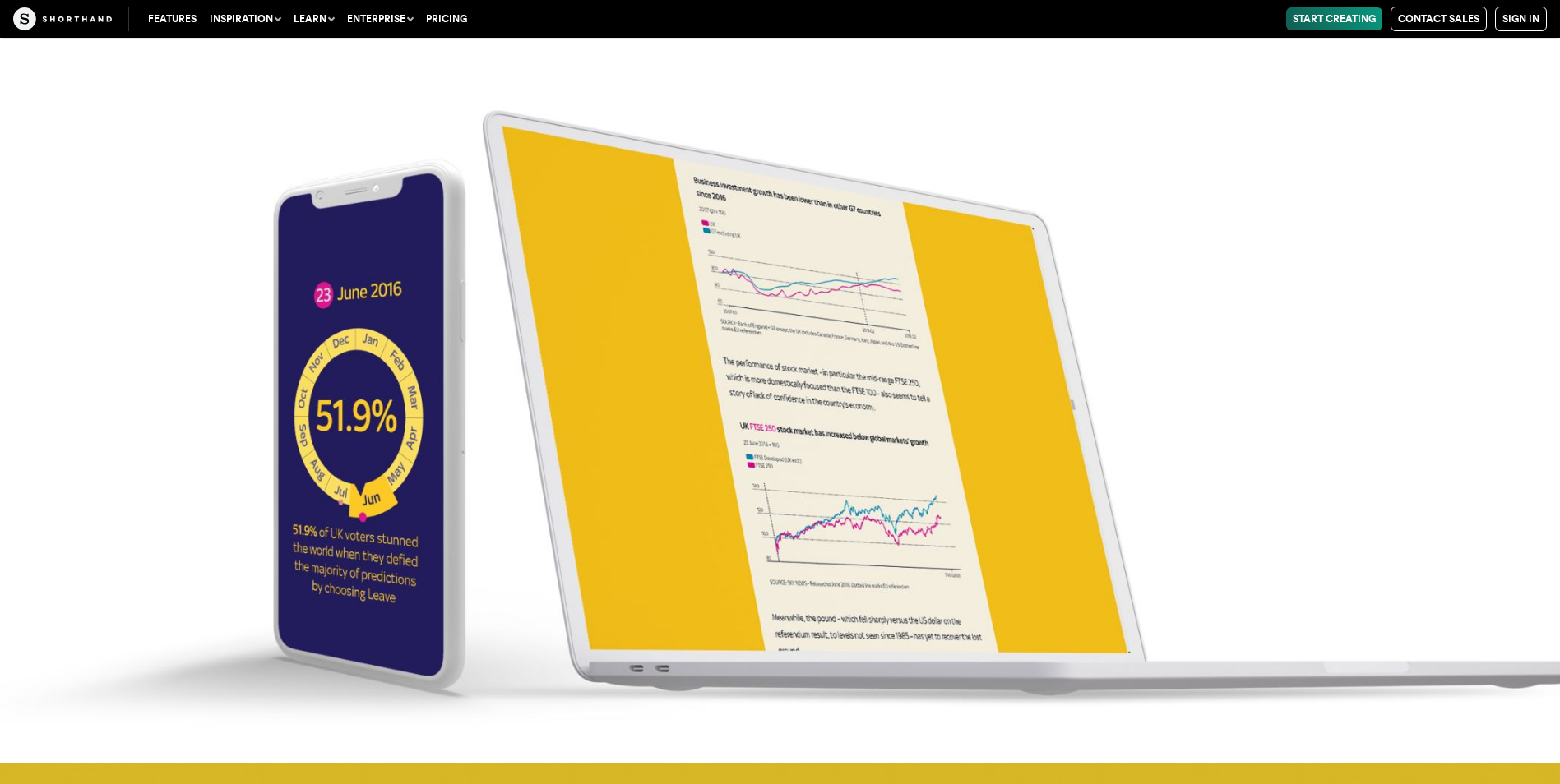
click at [760, 379] on img at bounding box center [780, 372] width 1560 height 784
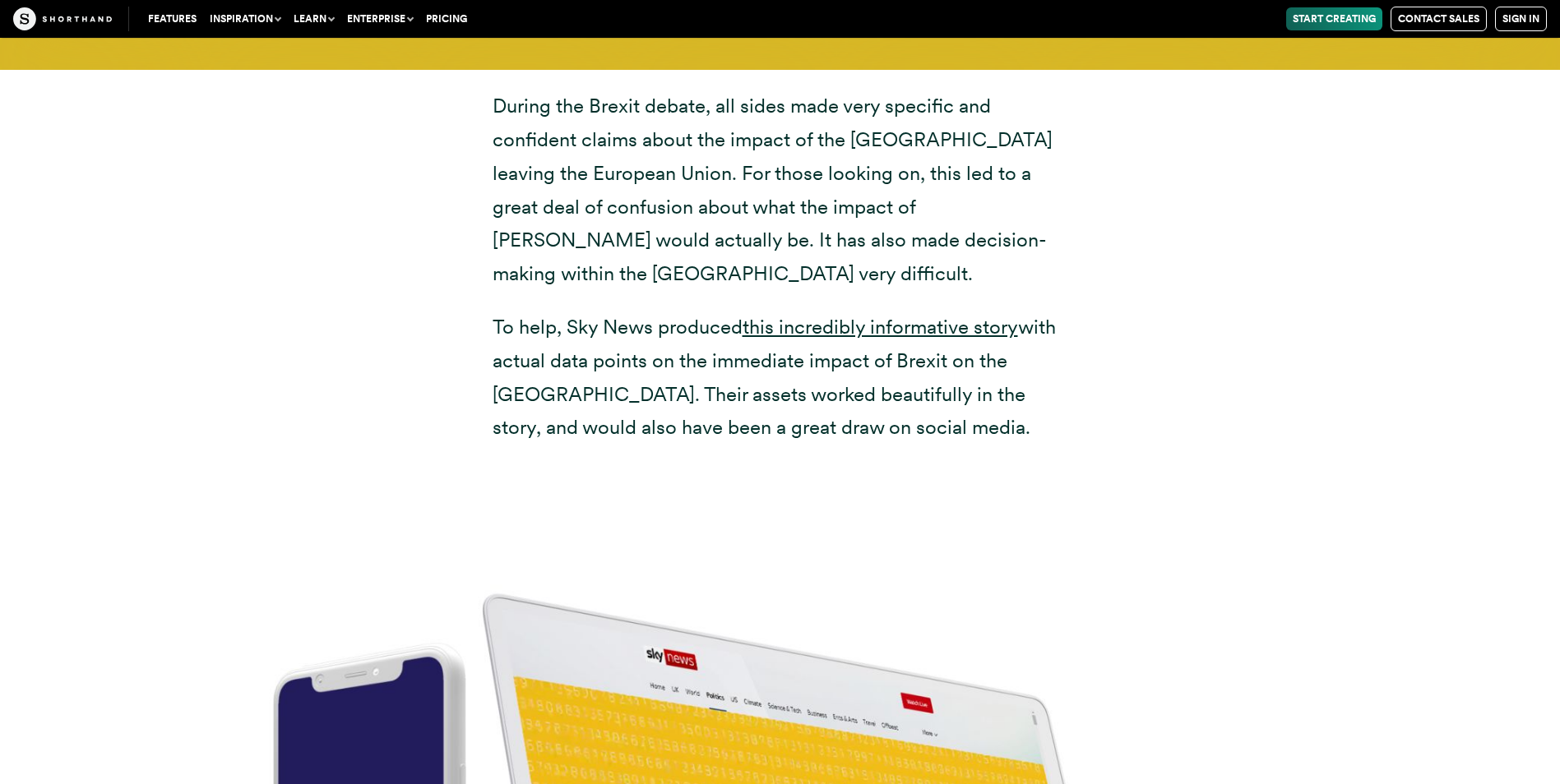
scroll to position [6068, 0]
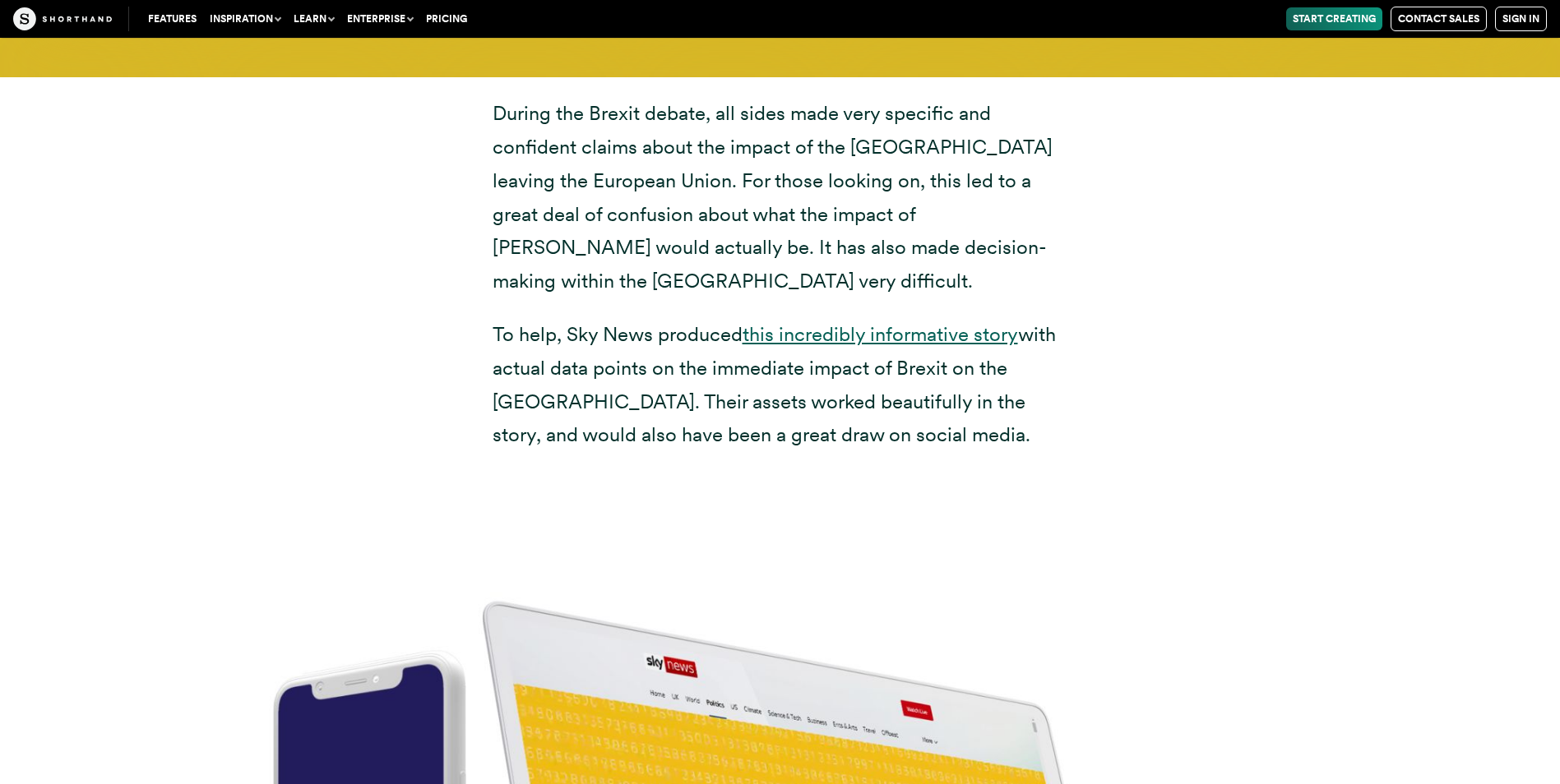
click at [860, 323] on link "this incredibly informative story" at bounding box center [879, 334] width 275 height 24
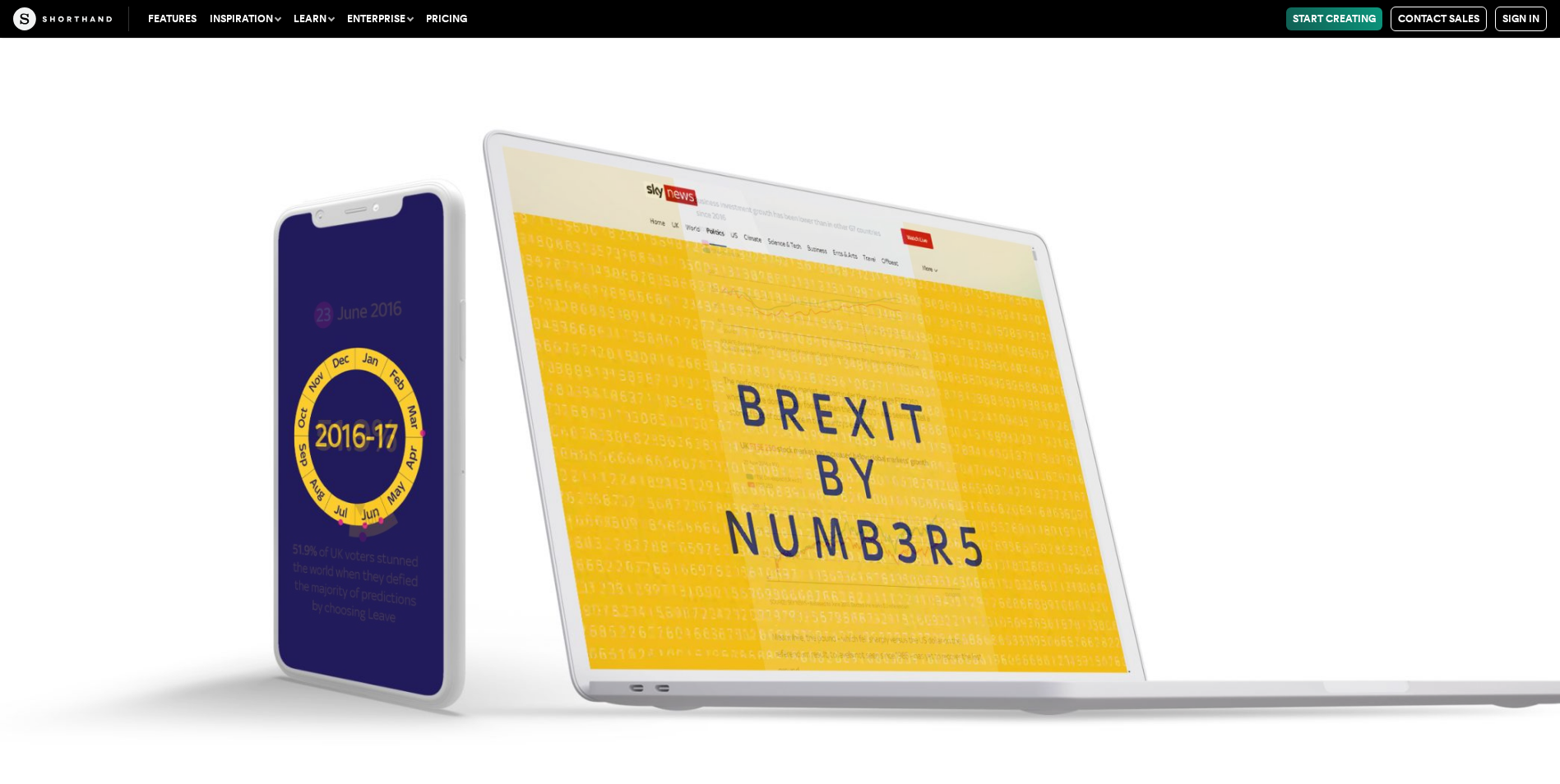
scroll to position [6644, 0]
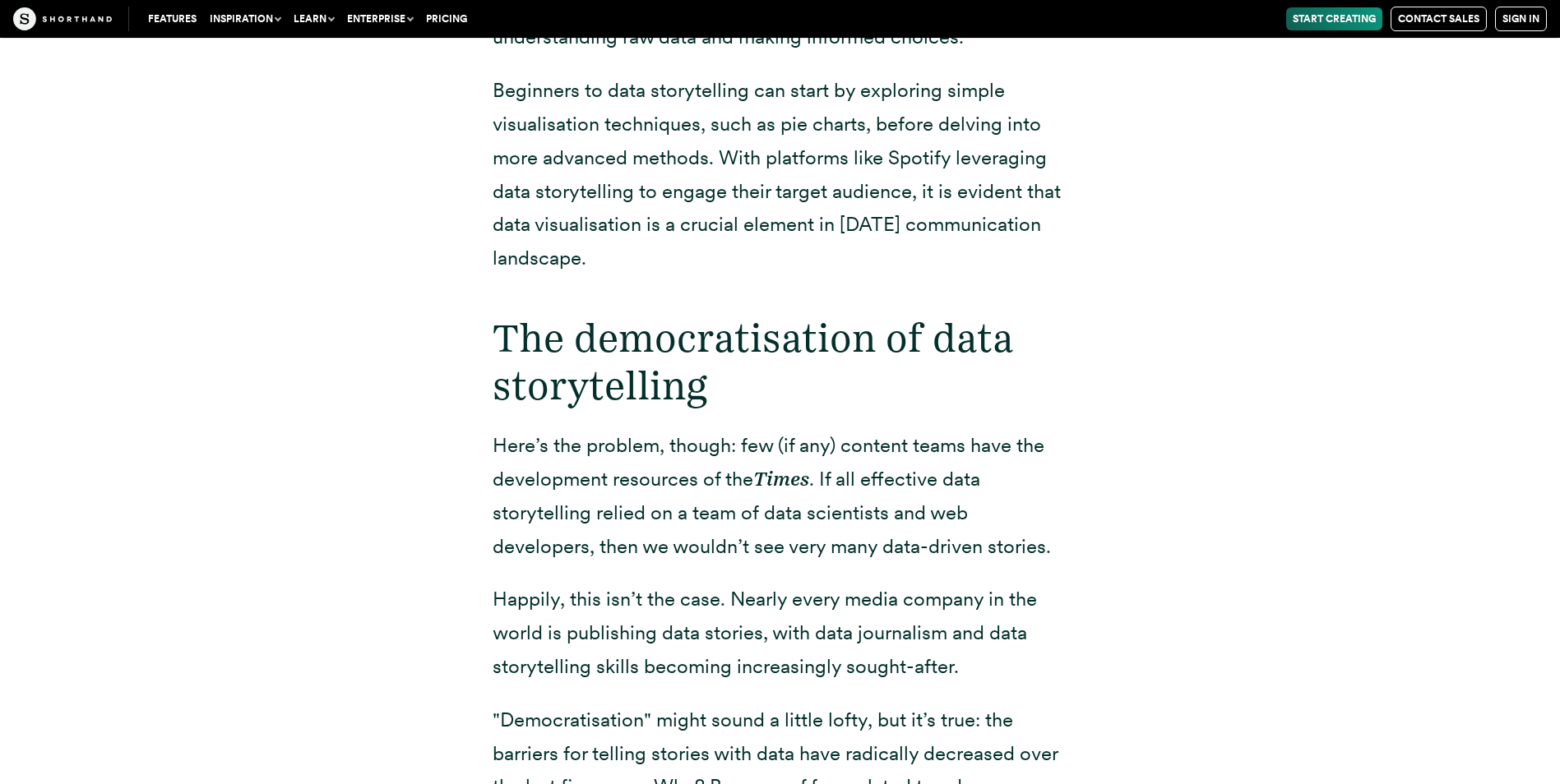
scroll to position [987, 0]
